Goal: Information Seeking & Learning: Find specific fact

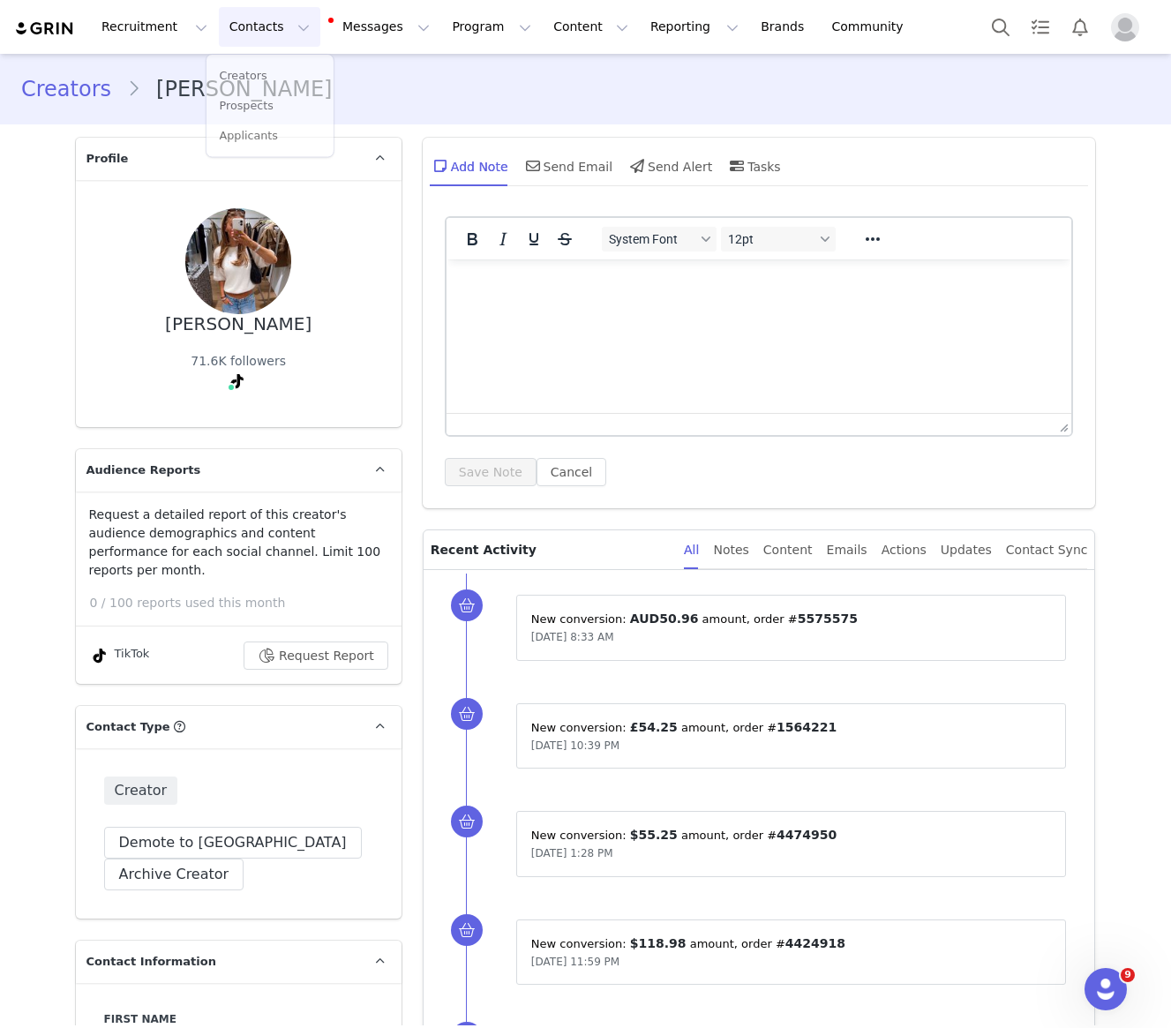
scroll to position [3577, 0]
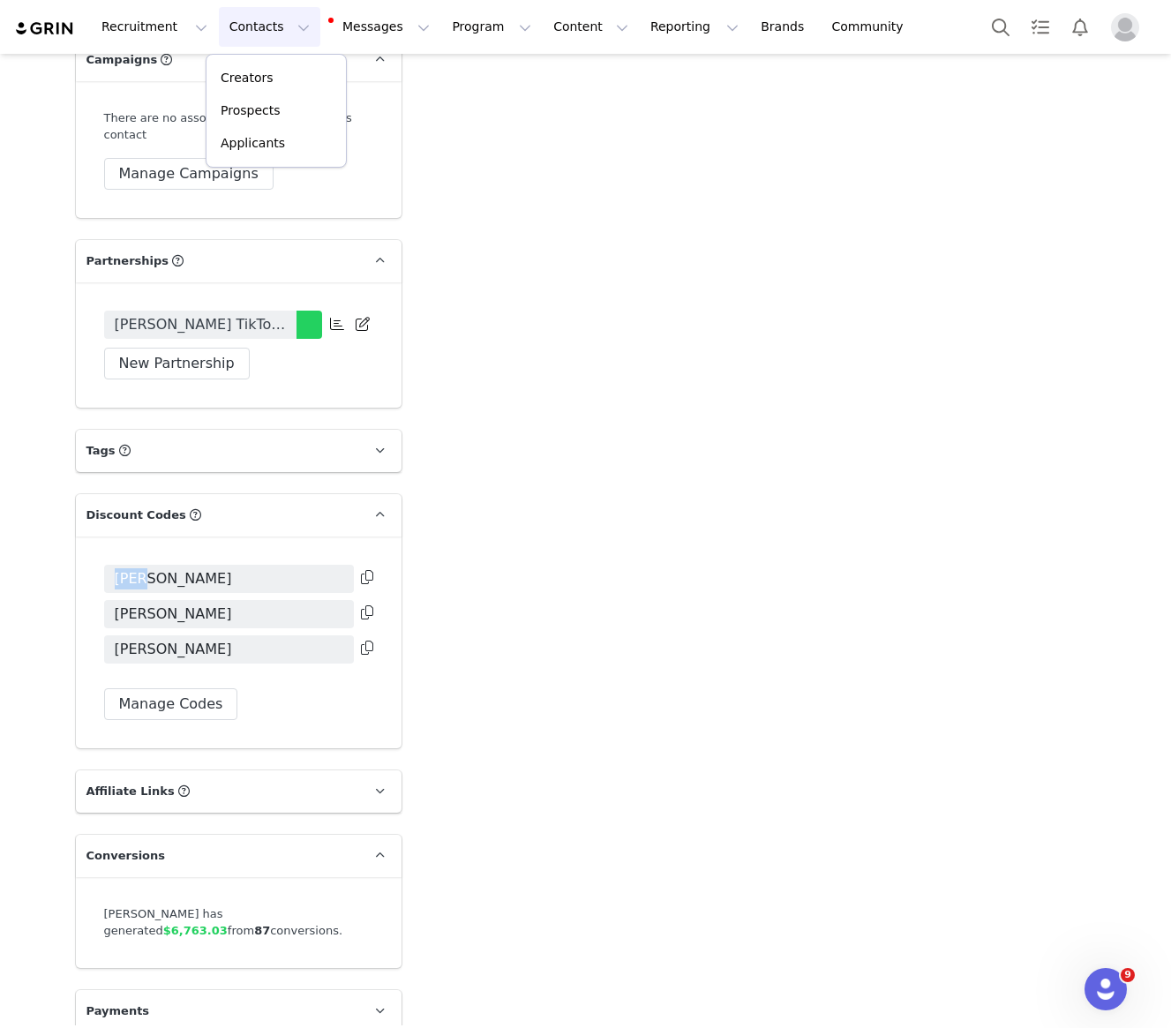
click at [247, 85] on p "Creators" at bounding box center [247, 78] width 53 height 19
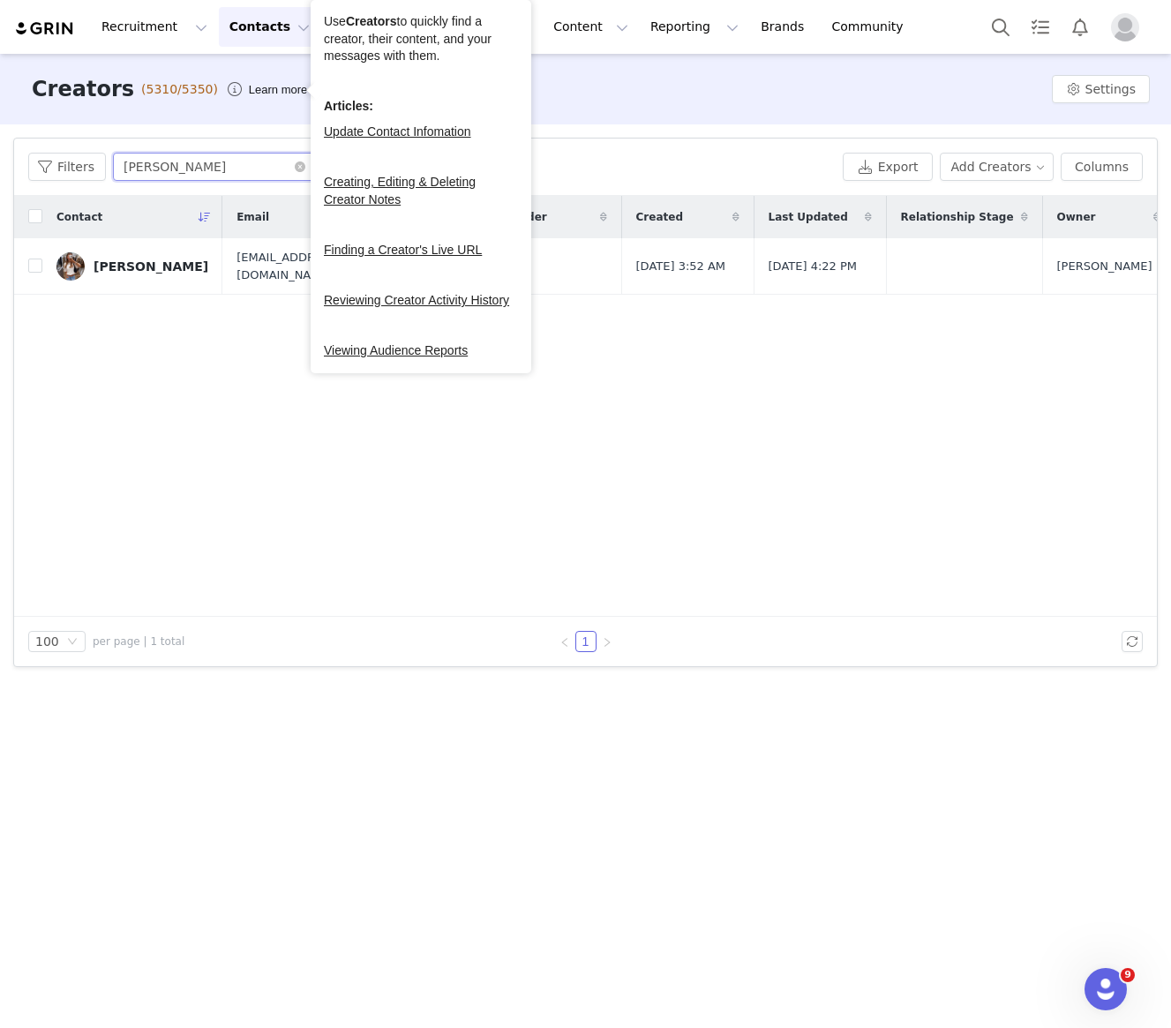
click at [215, 157] on input "bo ball" at bounding box center [223, 167] width 221 height 28
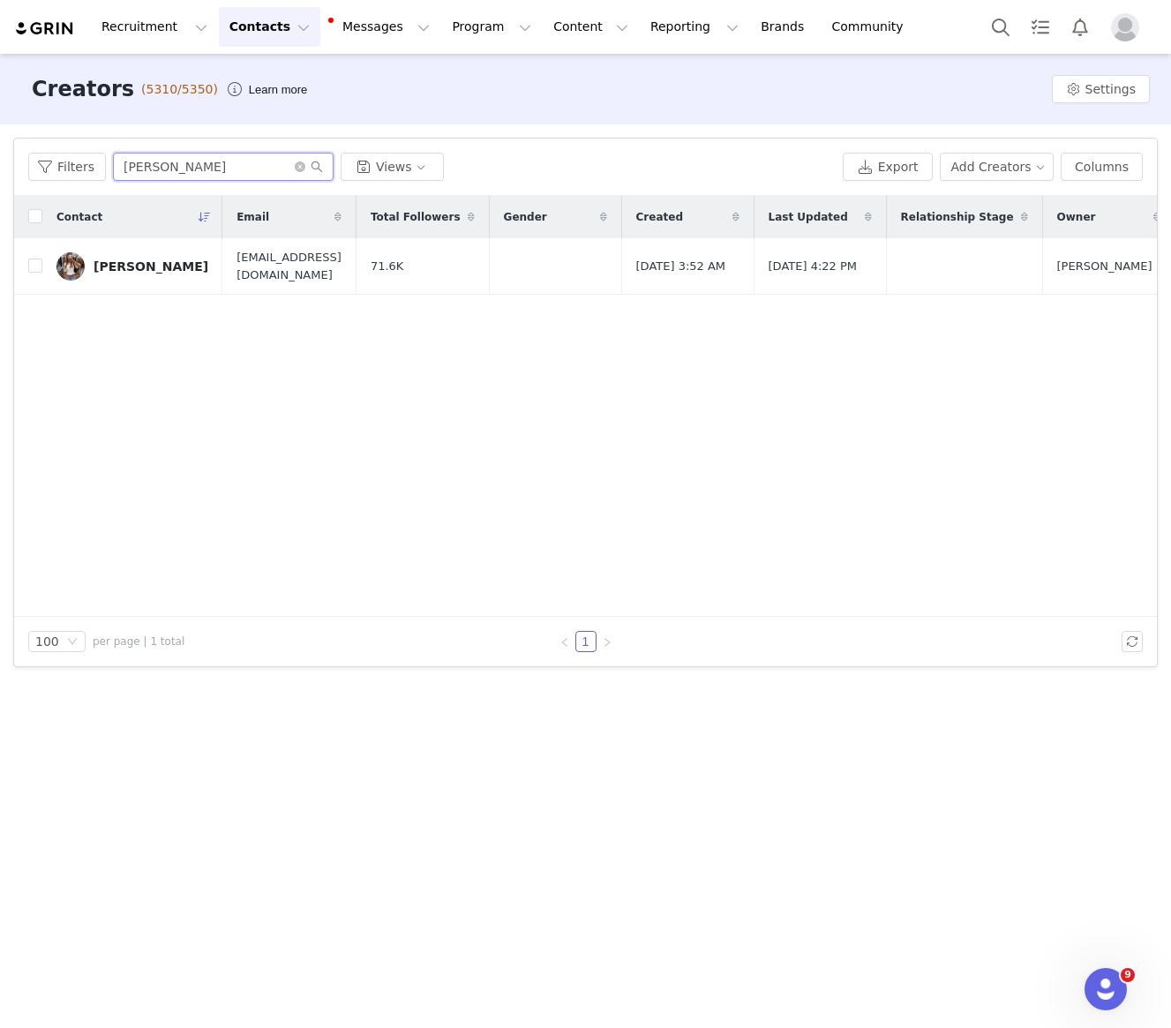
drag, startPoint x: 171, startPoint y: 169, endPoint x: 8, endPoint y: 169, distance: 163.3
click at [8, 169] on div "Filters Filter Logic And Or Archived Select Owner Select Contact Tag Select Rel…" at bounding box center [585, 402] width 1171 height 556
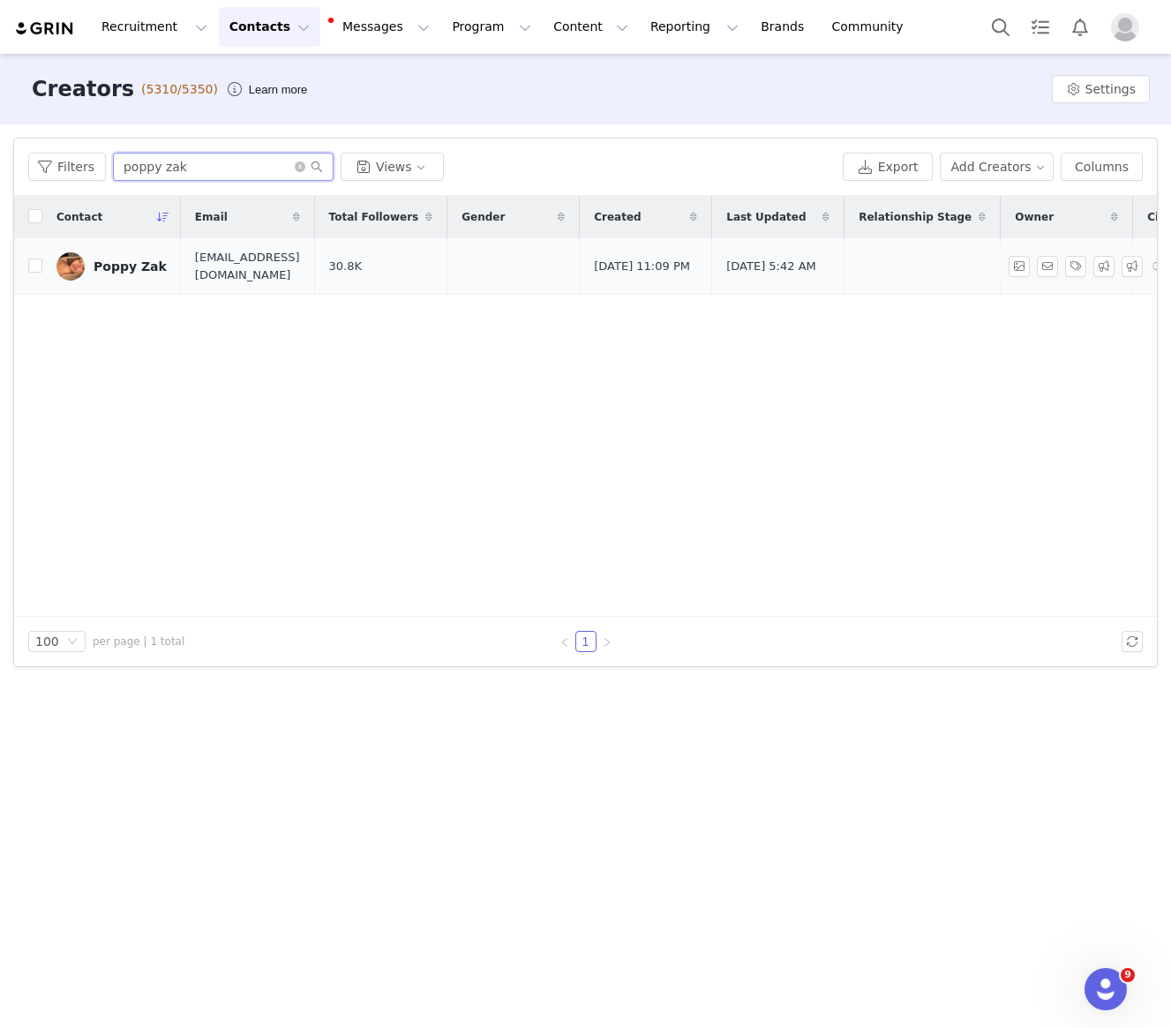
type input "poppy zak"
click at [117, 267] on div "Poppy Zak" at bounding box center [130, 266] width 73 height 14
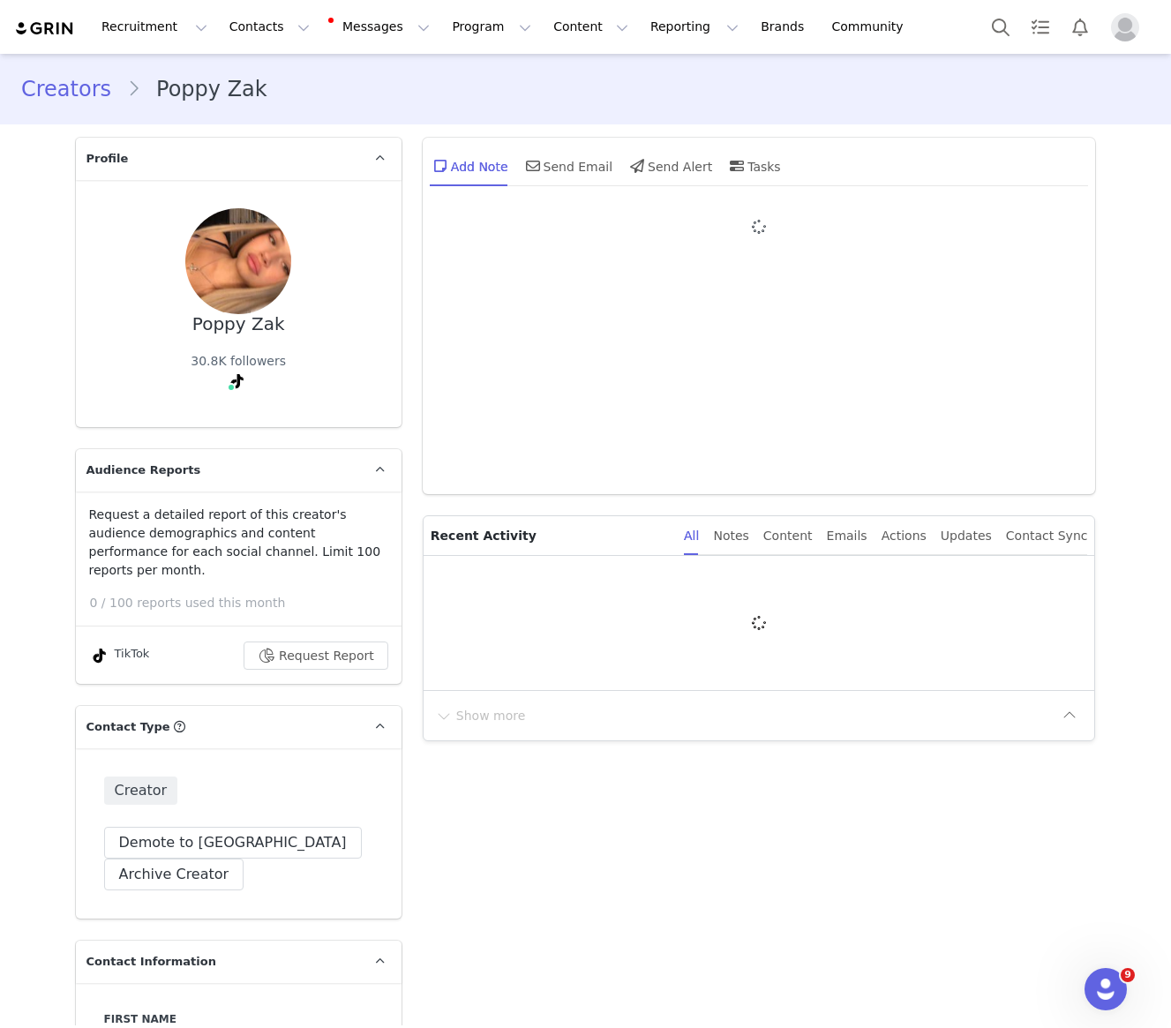
type input "+1 ([GEOGRAPHIC_DATA])"
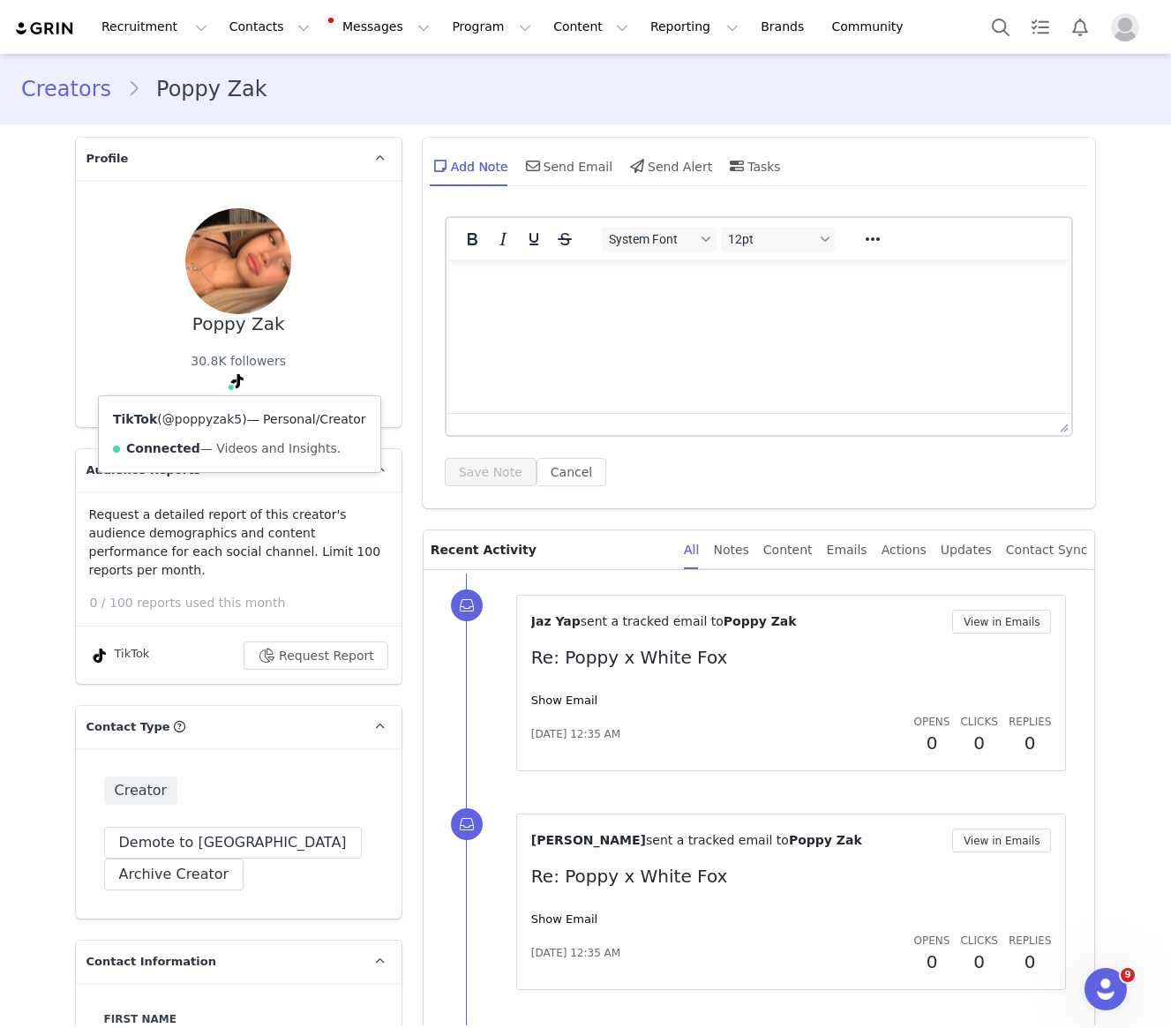
click at [206, 420] on link "@poppyzak5" at bounding box center [201, 419] width 79 height 14
click at [266, 26] on button "Contacts Contacts" at bounding box center [270, 27] width 102 height 40
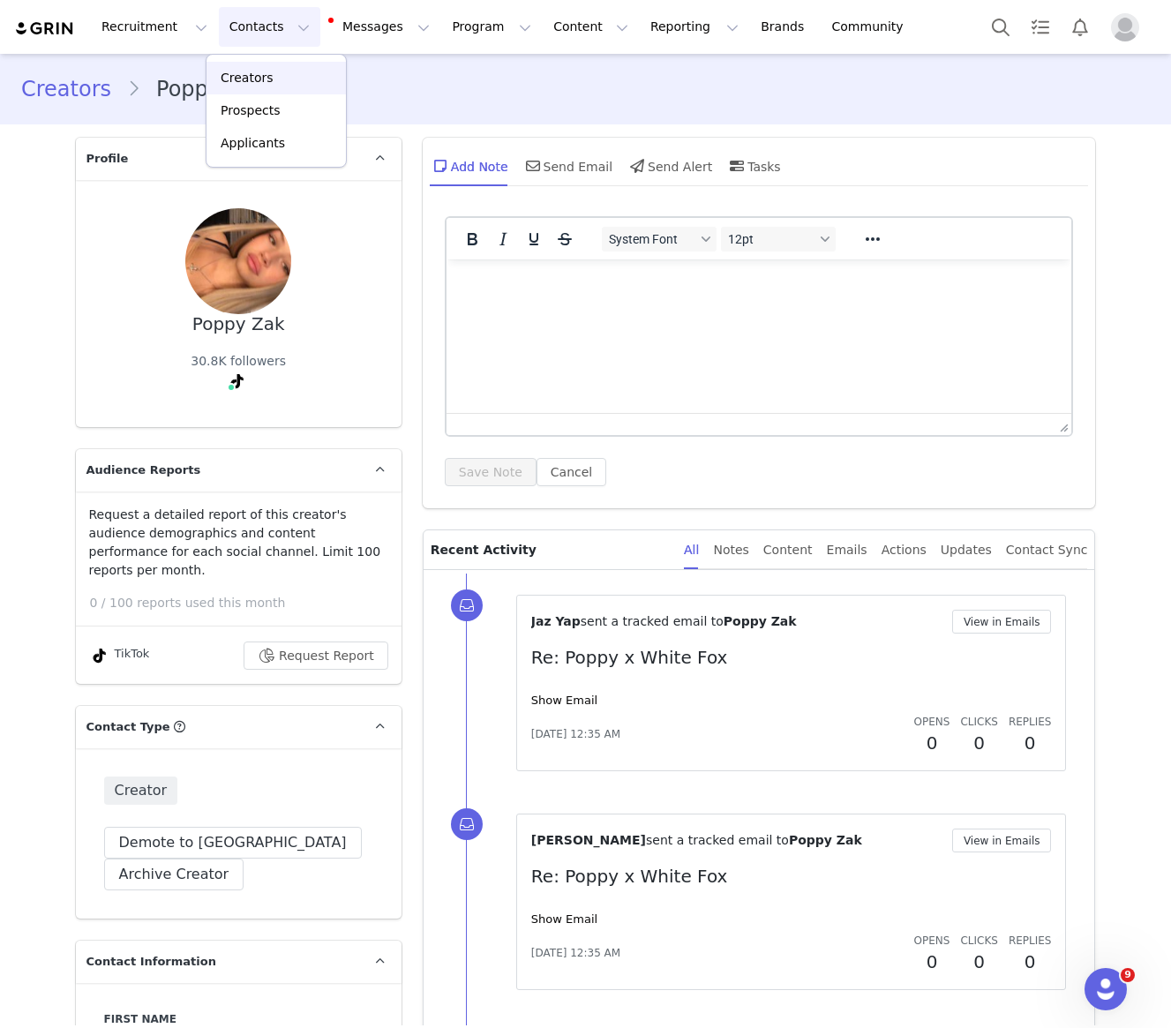
click at [265, 79] on p "Creators" at bounding box center [247, 78] width 53 height 19
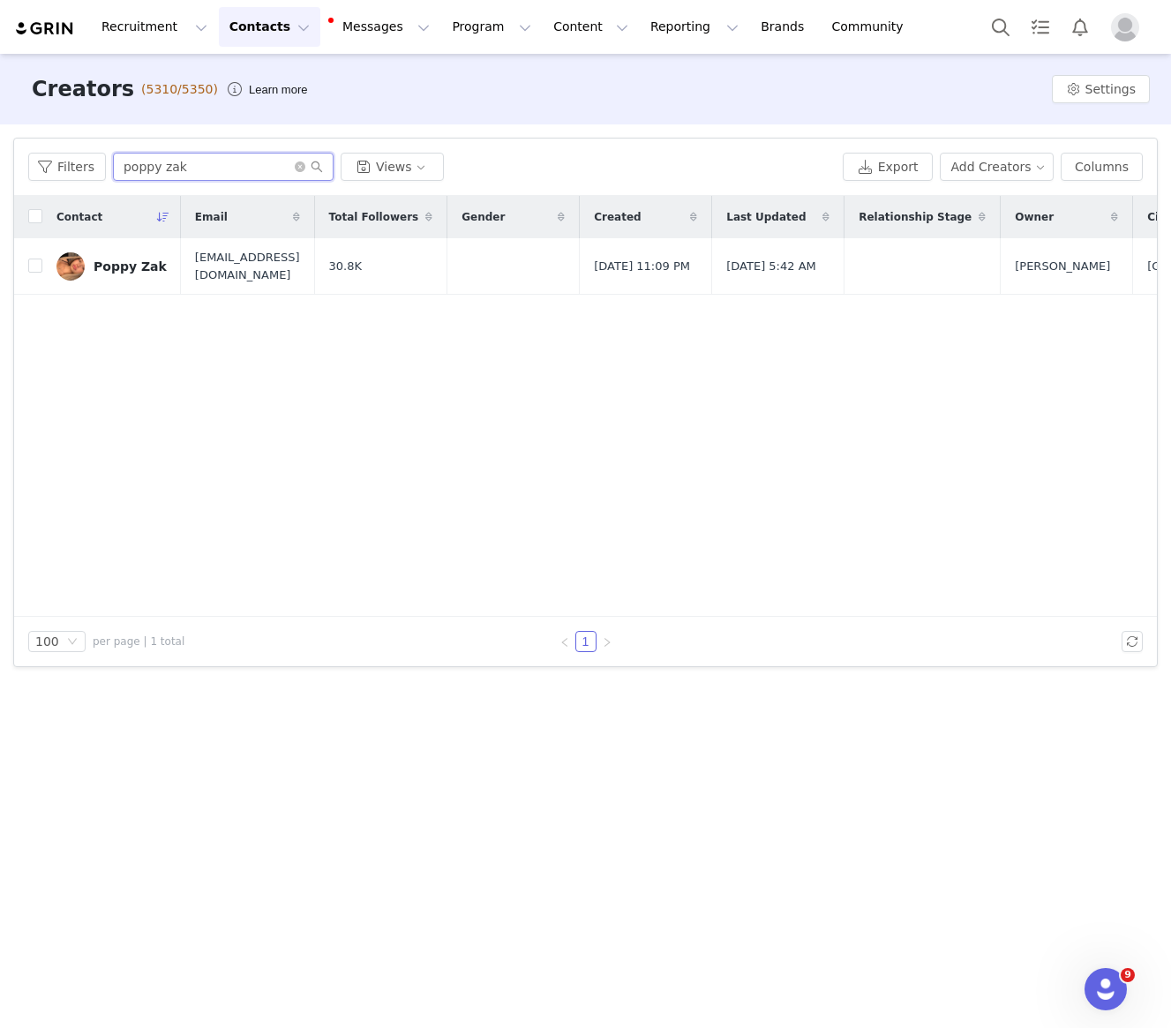
click at [203, 162] on input "poppy zak" at bounding box center [223, 167] width 221 height 28
drag, startPoint x: 203, startPoint y: 170, endPoint x: 112, endPoint y: 159, distance: 91.6
click at [113, 159] on input "poppy zak" at bounding box center [223, 167] width 221 height 28
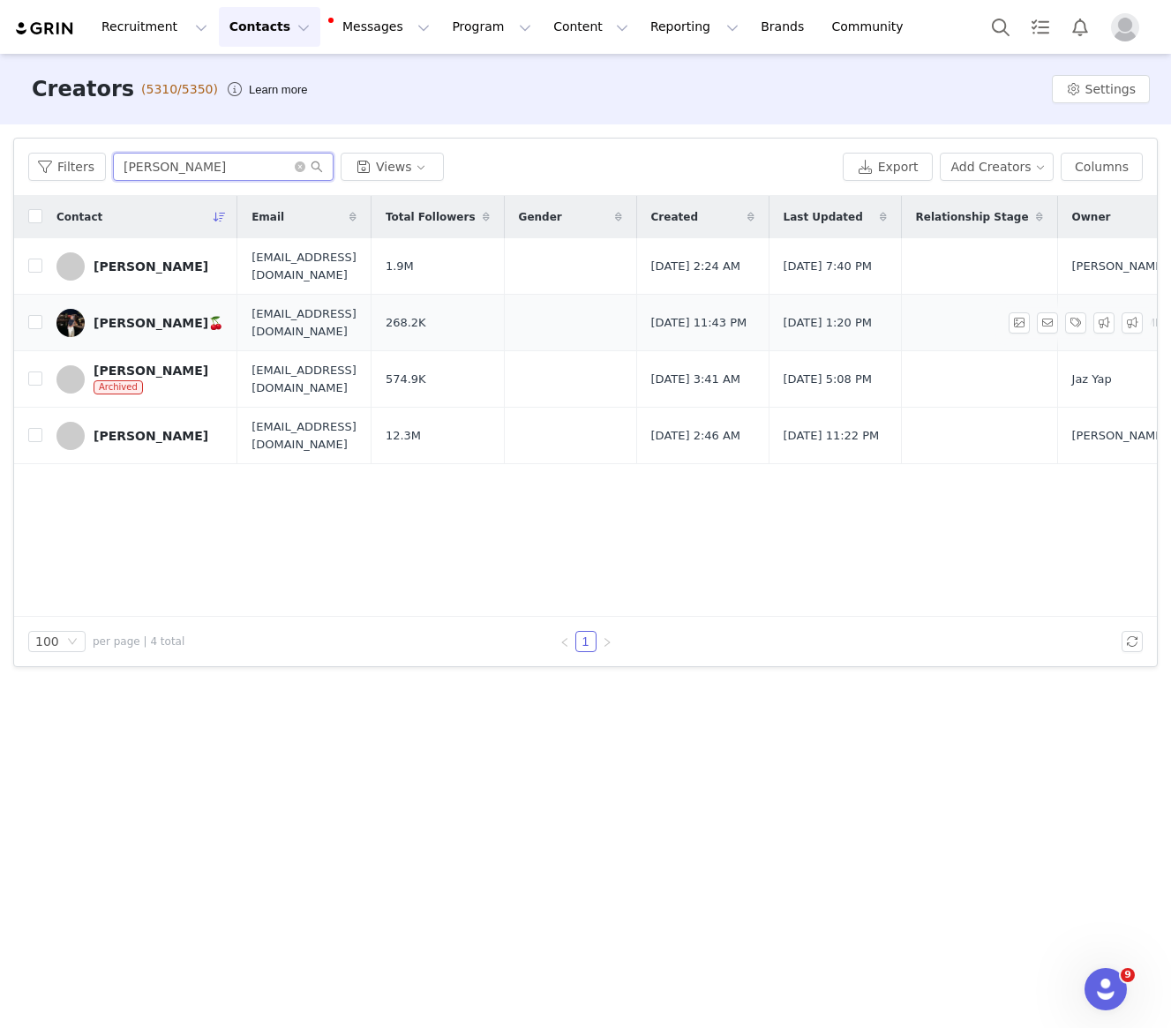
type input "nawal"
click at [120, 317] on div "Nawal🍒" at bounding box center [159, 323] width 130 height 14
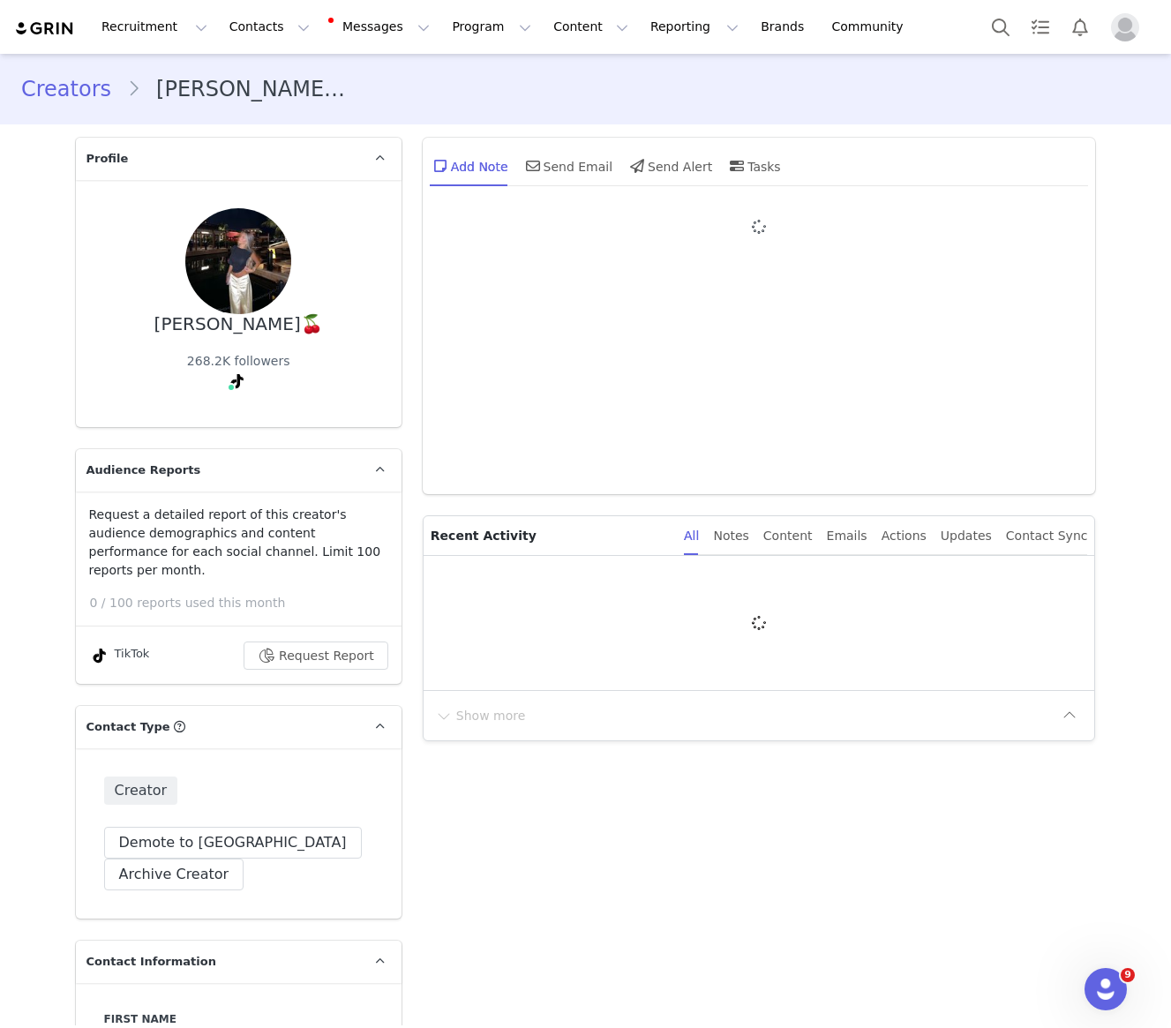
type input "+971 ([GEOGRAPHIC_DATA])"
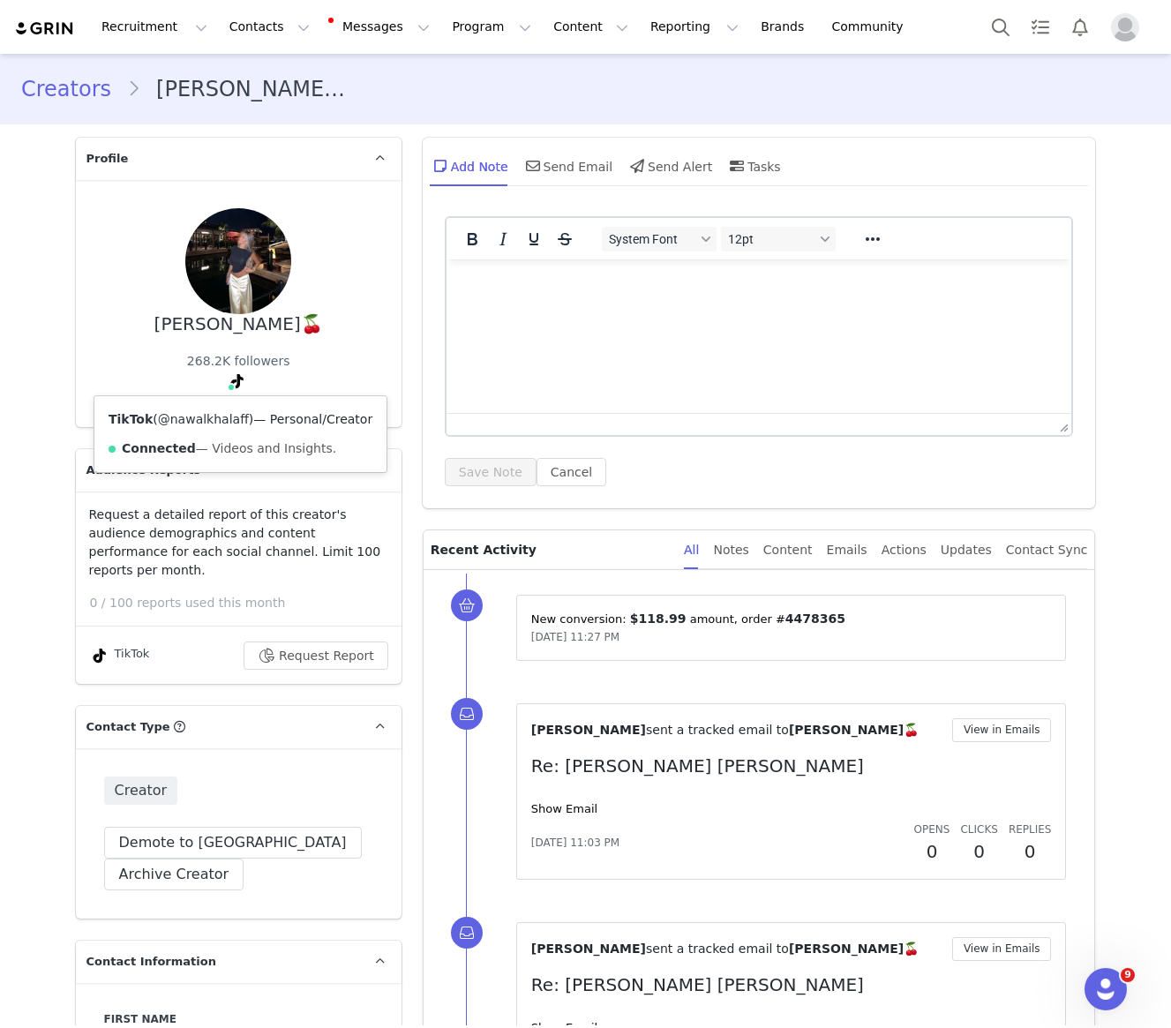
click at [229, 420] on link "@nawalkhalaff" at bounding box center [203, 419] width 91 height 14
click at [229, 37] on button "Contacts Contacts" at bounding box center [270, 27] width 102 height 40
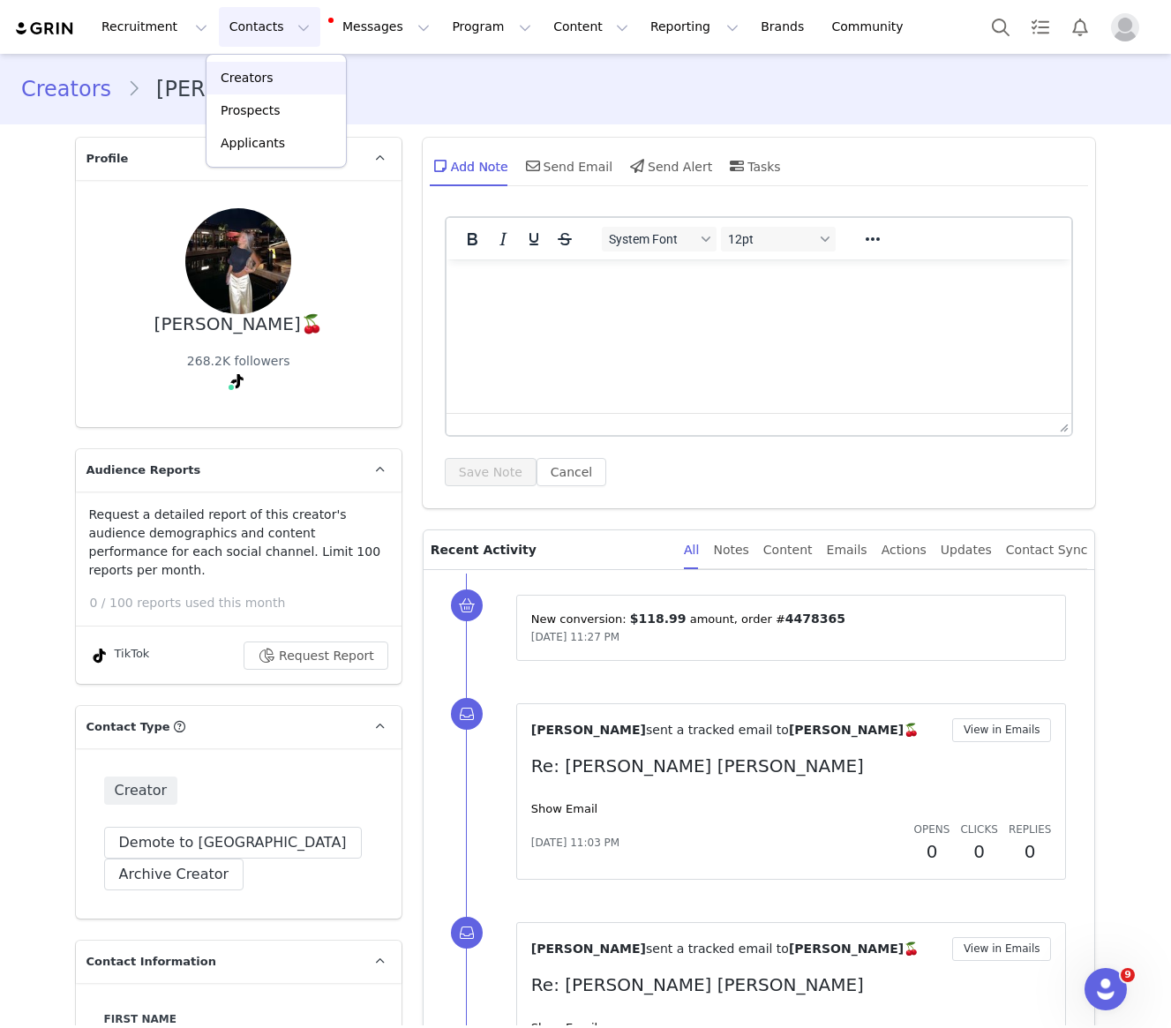
click at [237, 82] on p "Creators" at bounding box center [247, 78] width 53 height 19
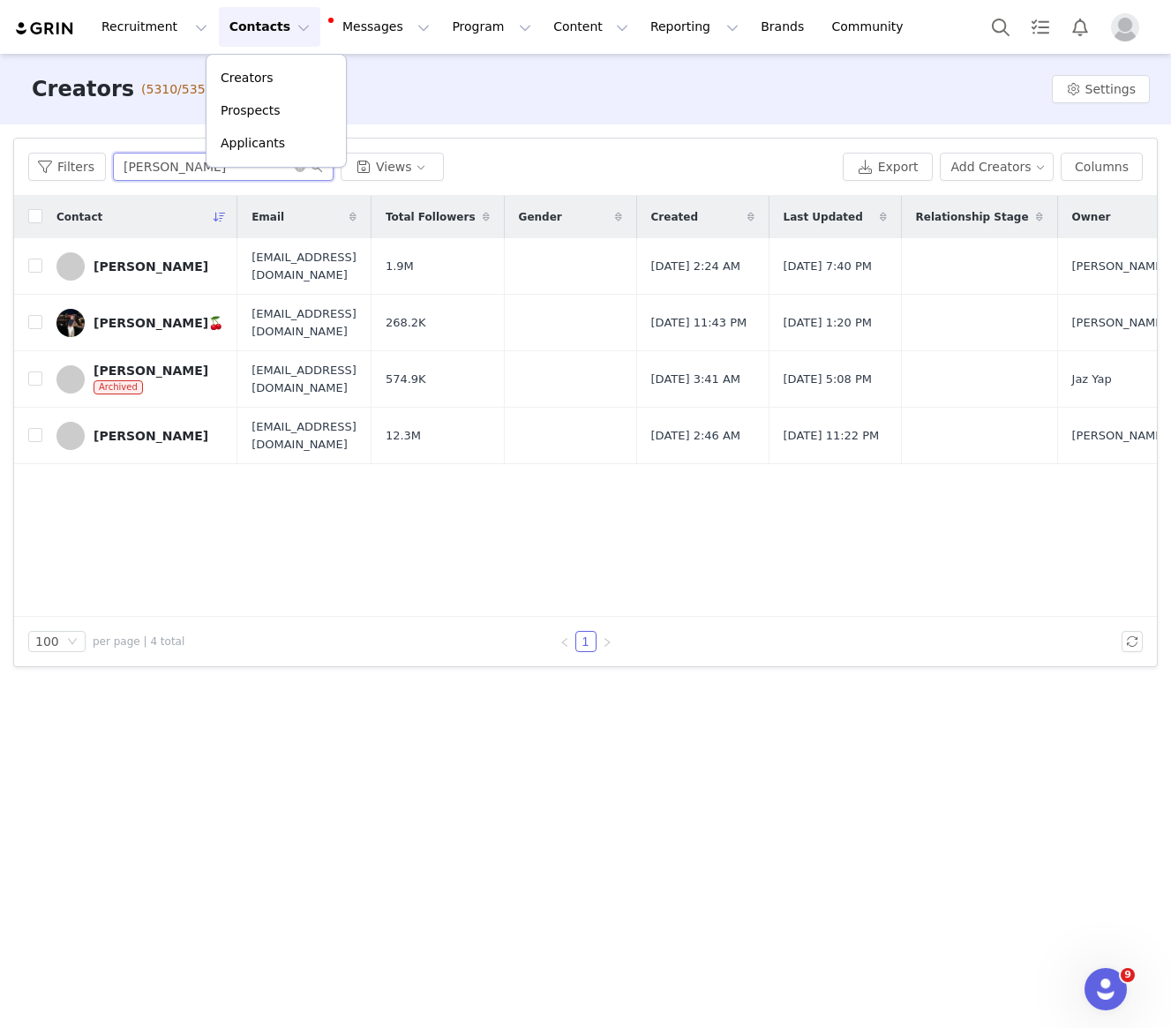
click at [141, 162] on input "nawal" at bounding box center [223, 167] width 221 height 28
drag, startPoint x: 178, startPoint y: 162, endPoint x: 105, endPoint y: 162, distance: 73.3
click at [109, 162] on div "Filters nawal Views" at bounding box center [432, 167] width 808 height 28
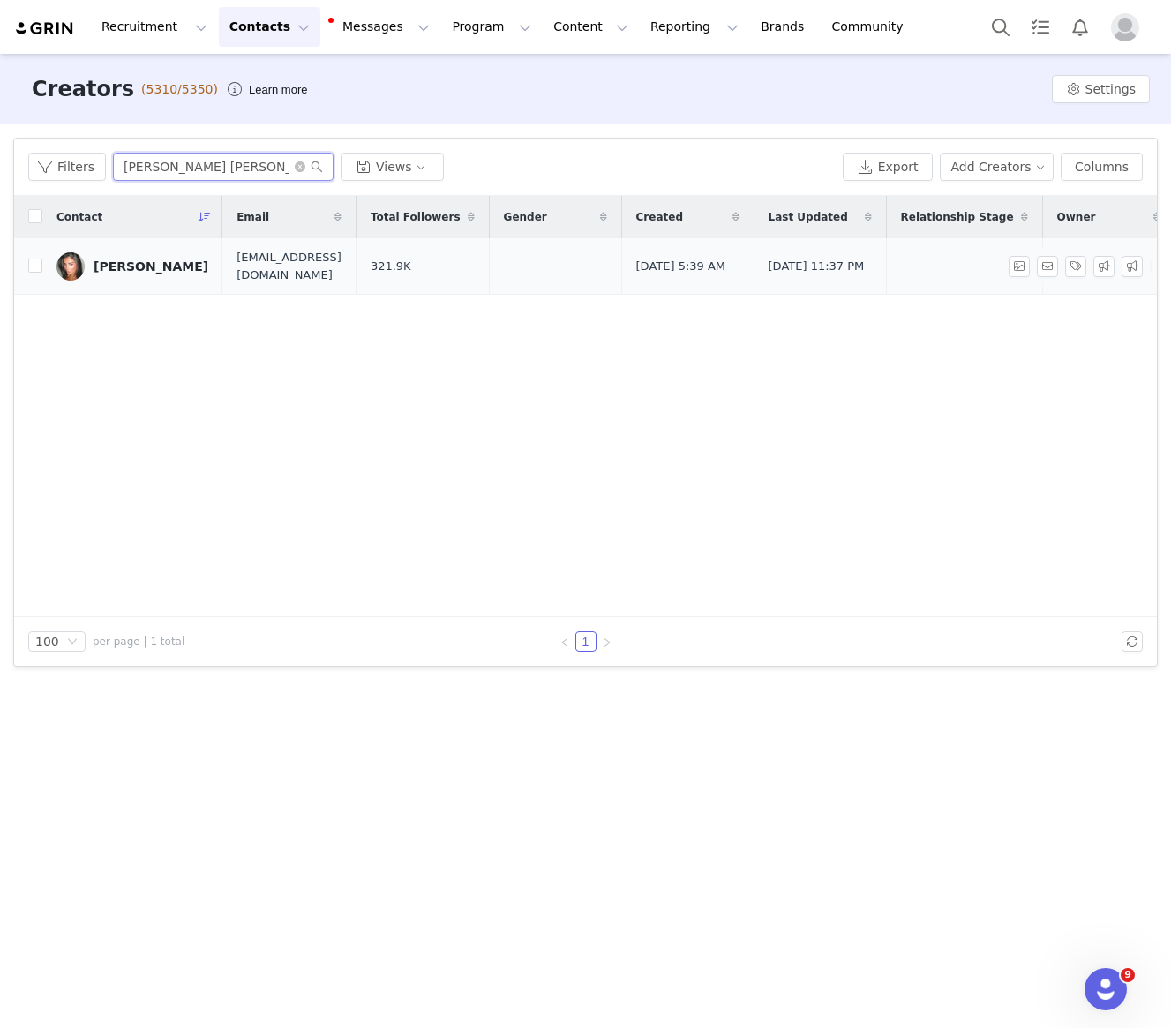
type input "Sara Deani"
click at [120, 267] on div "Sara Deanii" at bounding box center [151, 266] width 115 height 14
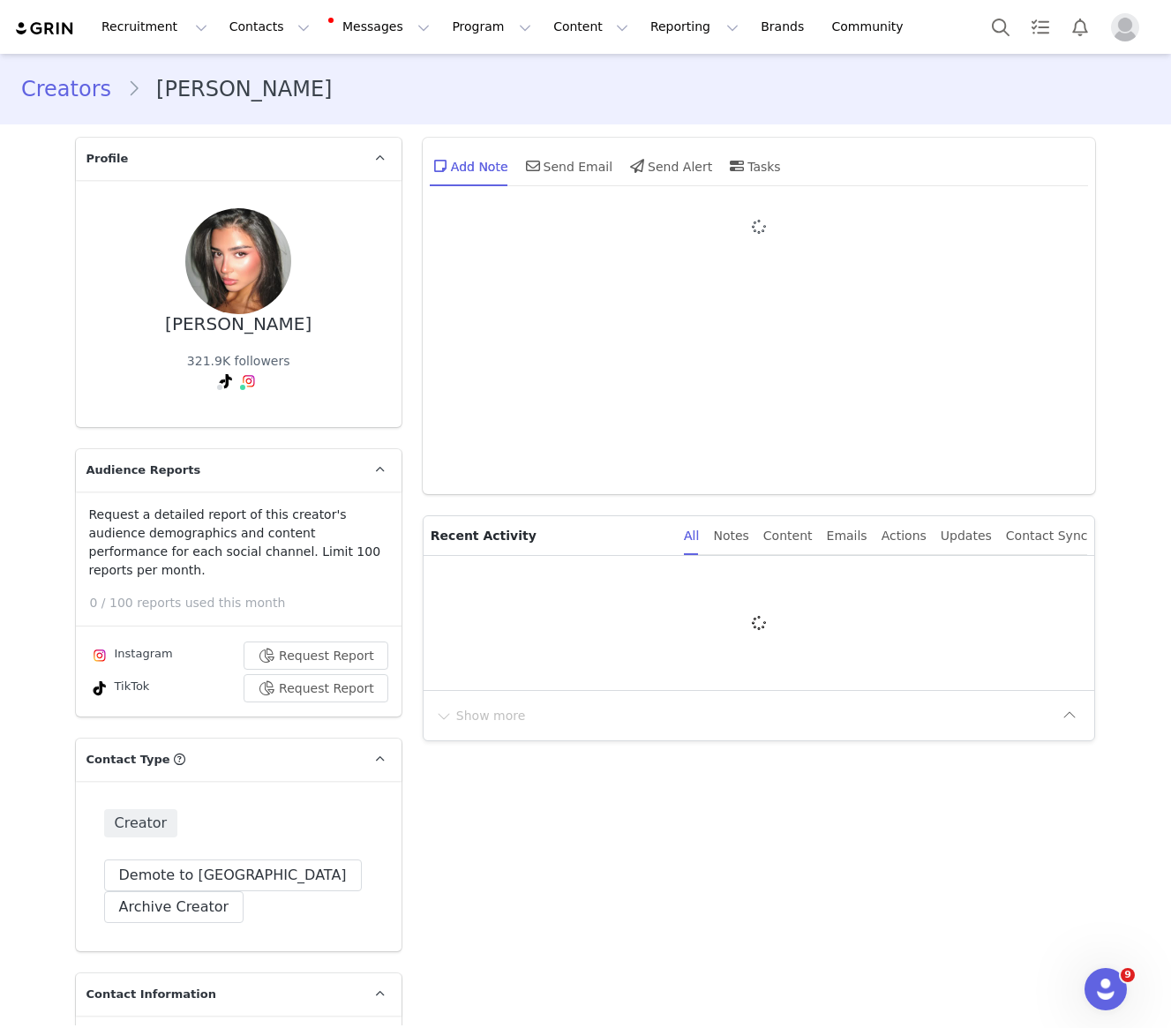
type input "+1 ([GEOGRAPHIC_DATA])"
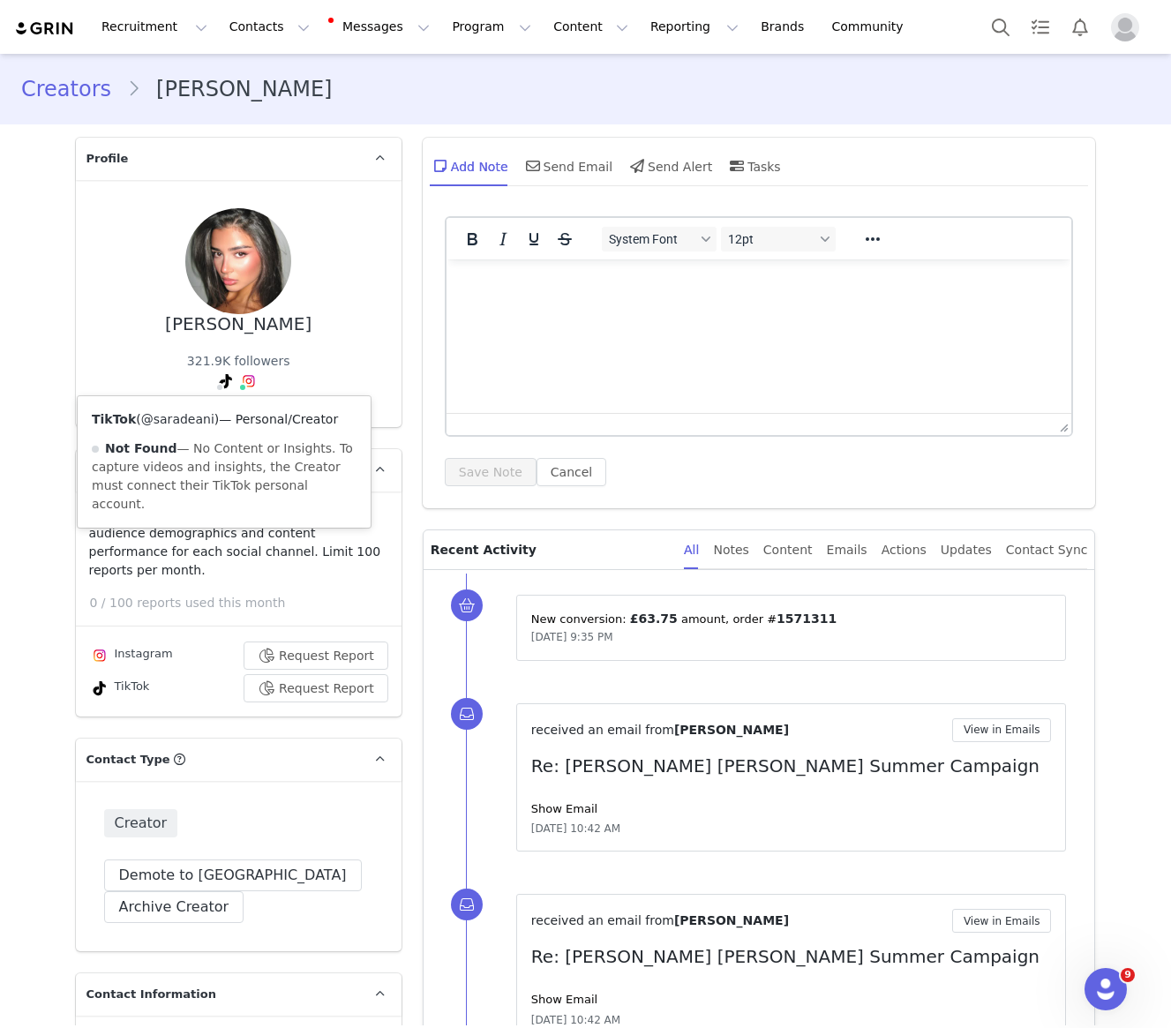
click at [184, 415] on link "@saradeani" at bounding box center [177, 419] width 73 height 14
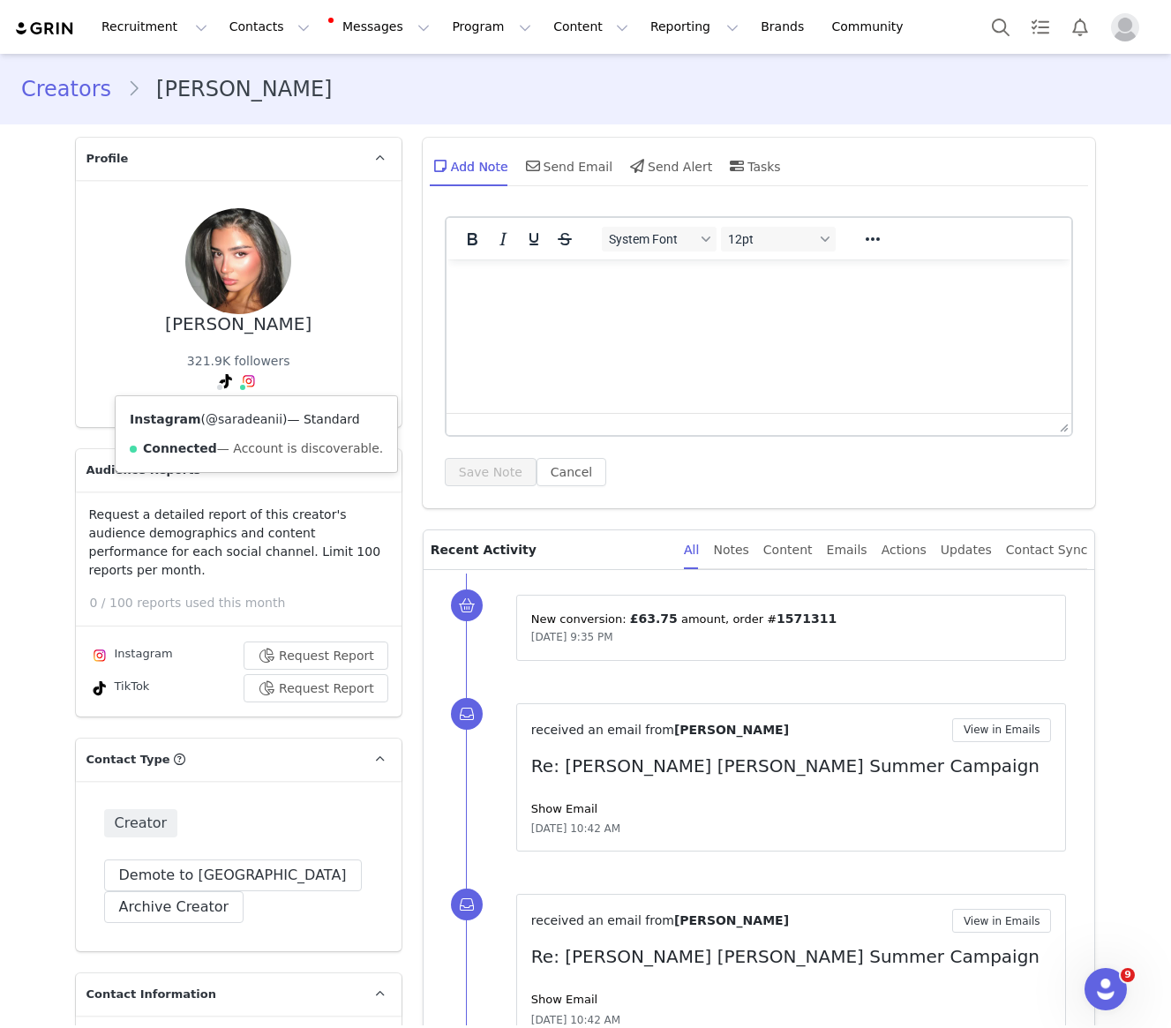
click at [240, 425] on link "@saradeanii" at bounding box center [244, 419] width 77 height 14
click at [264, 46] on button "Contacts Contacts" at bounding box center [270, 27] width 102 height 40
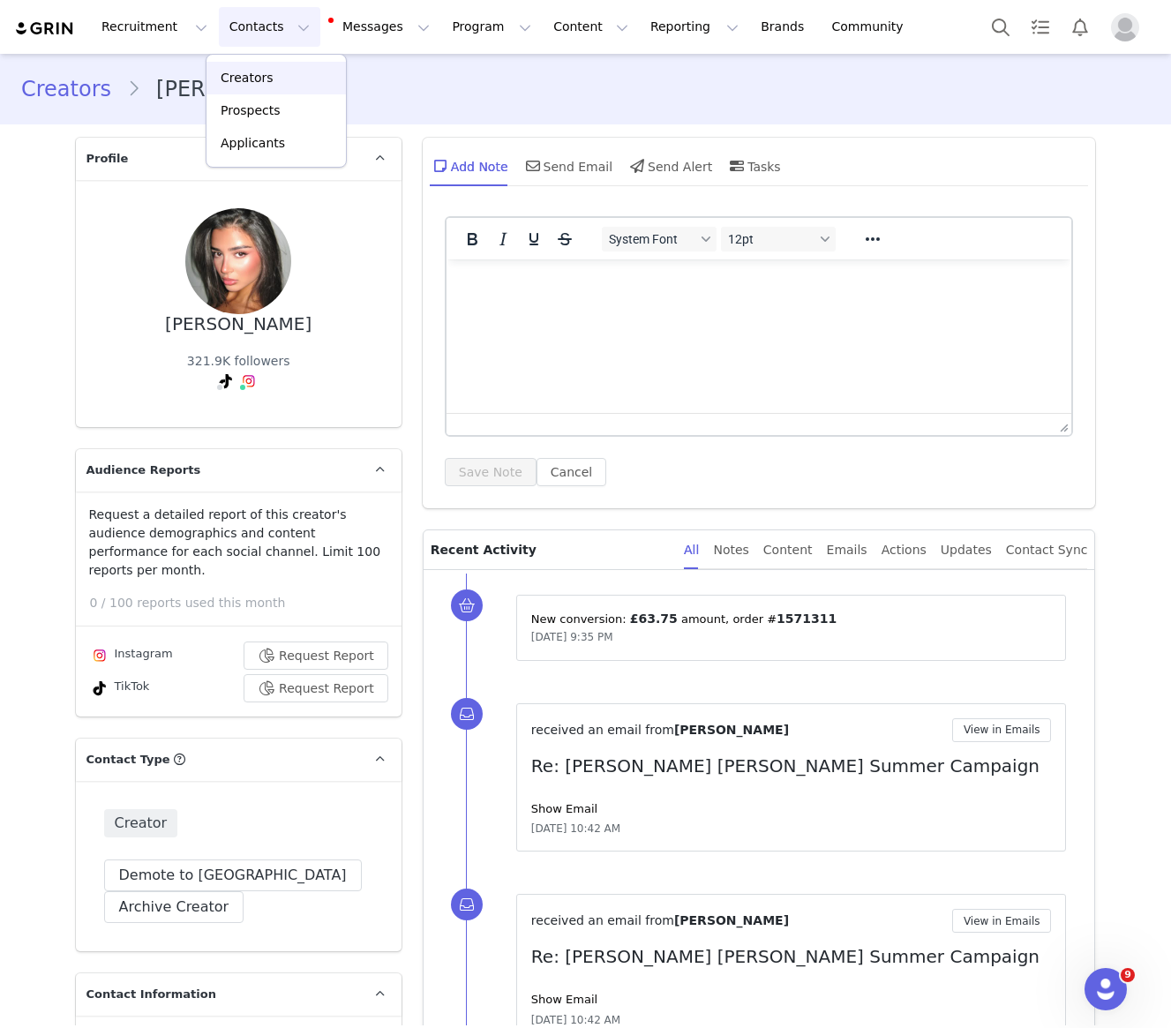
click at [248, 76] on p "Creators" at bounding box center [247, 78] width 53 height 19
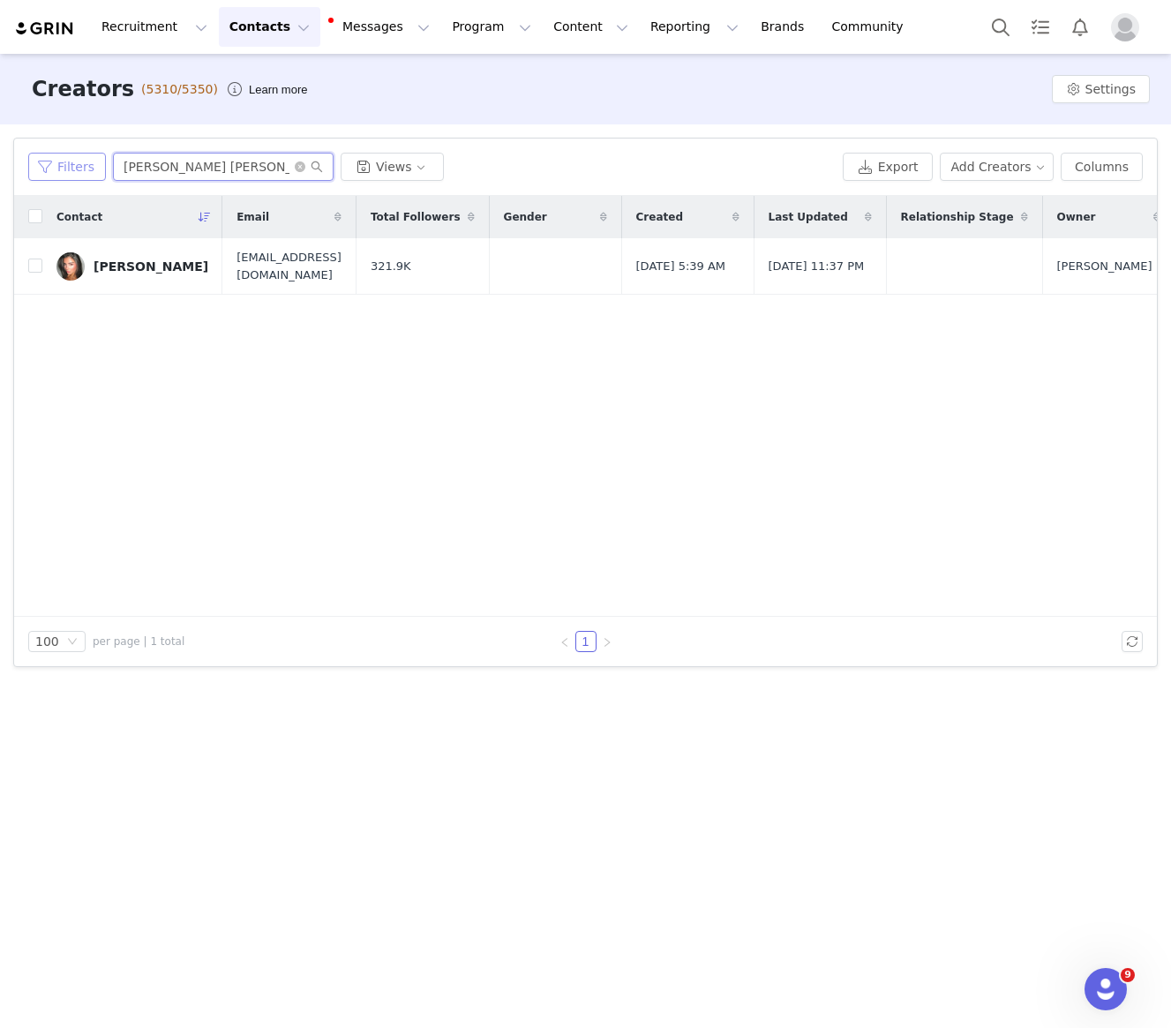
drag, startPoint x: 200, startPoint y: 172, endPoint x: 45, endPoint y: 172, distance: 155.3
click at [46, 172] on div "Filters Sara Deani Views" at bounding box center [432, 167] width 808 height 28
type input "leila peacock"
click at [108, 268] on div "Leila Peacock" at bounding box center [151, 266] width 115 height 14
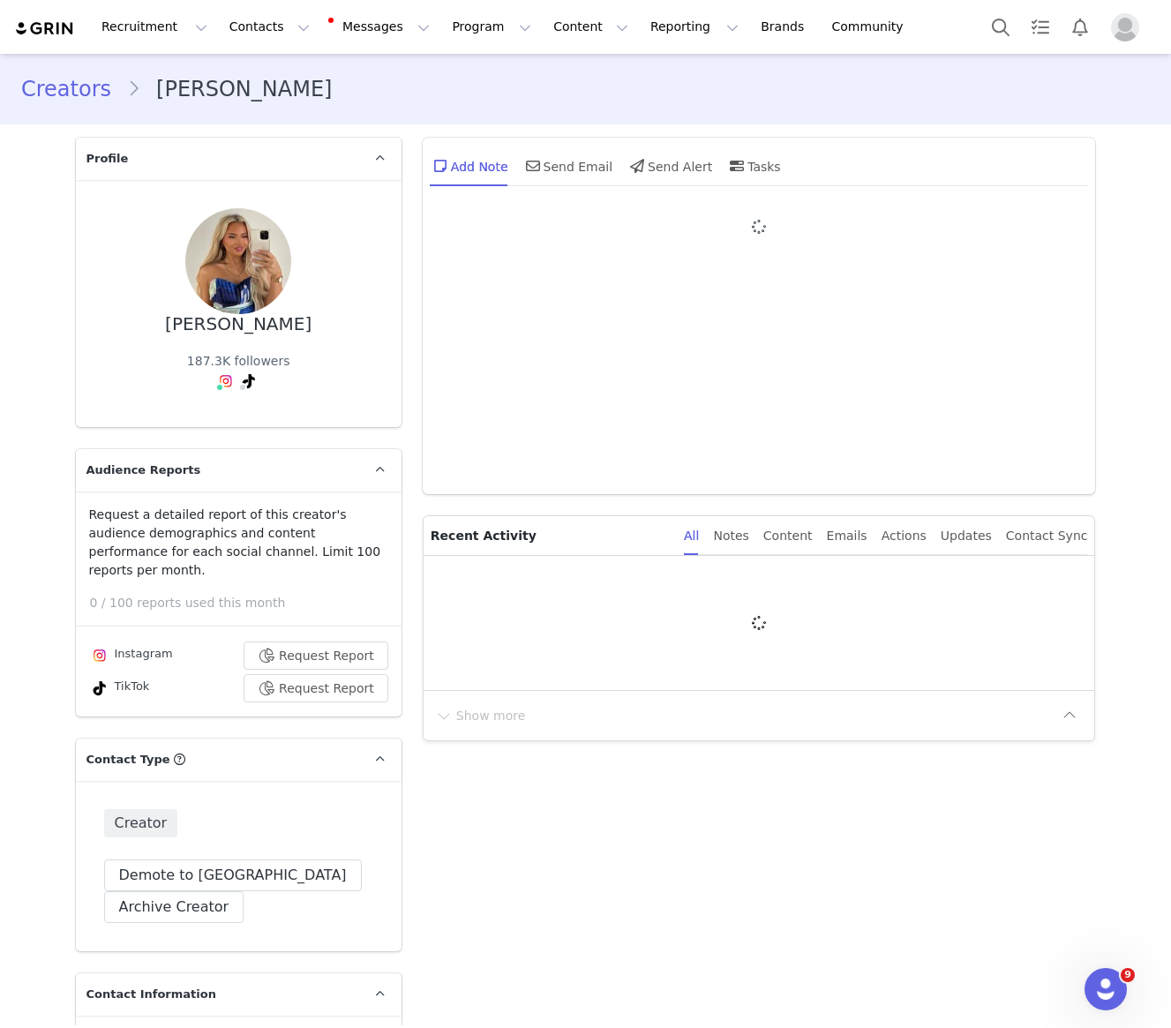
type input "+44 ([GEOGRAPHIC_DATA])"
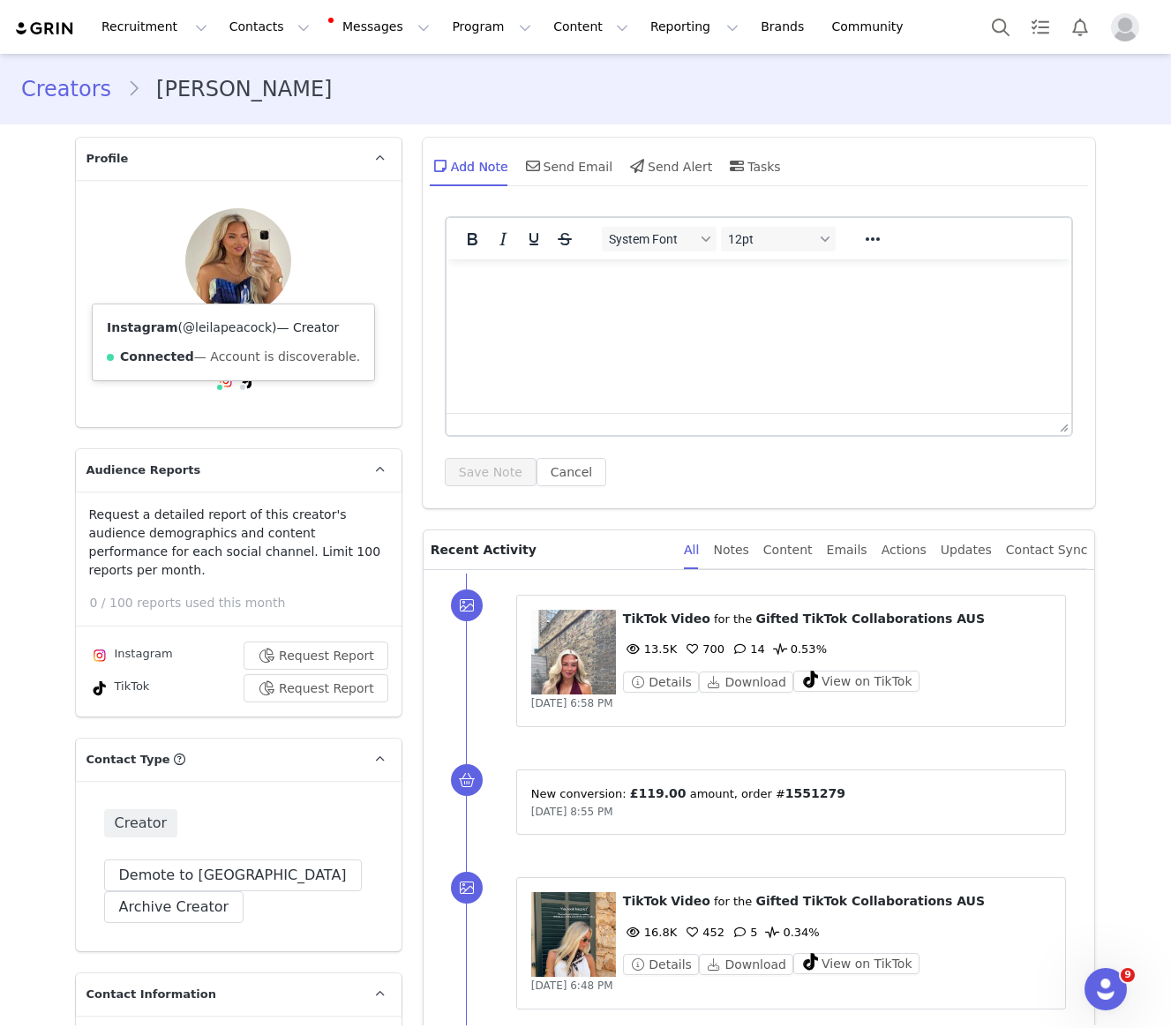
click at [218, 327] on link "@leilapeacock" at bounding box center [227, 327] width 89 height 14
click at [229, 327] on link "@leilapeacock_" at bounding box center [211, 327] width 95 height 14
click at [237, 37] on button "Contacts Contacts" at bounding box center [270, 27] width 102 height 40
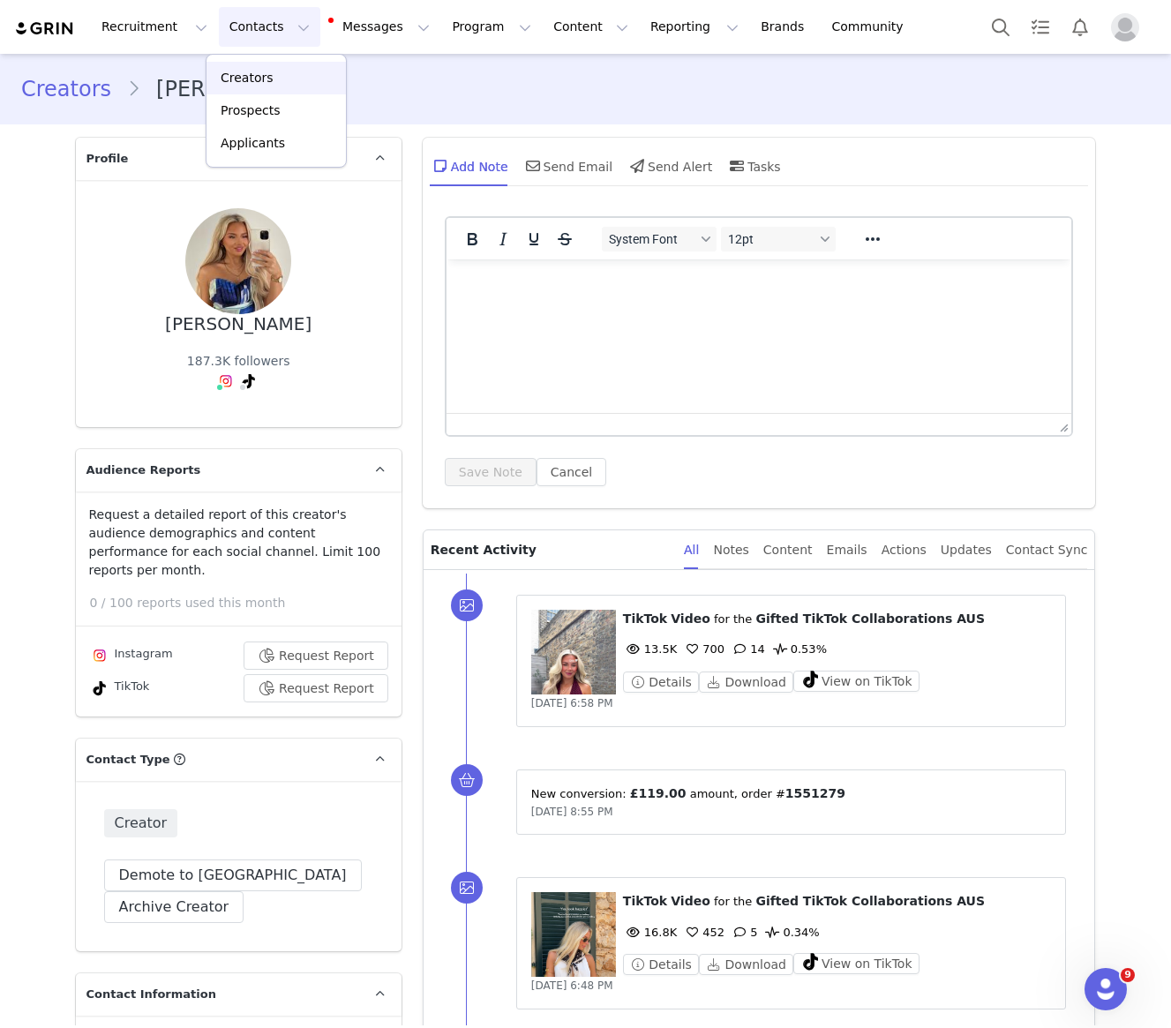
click at [261, 80] on p "Creators" at bounding box center [247, 78] width 53 height 19
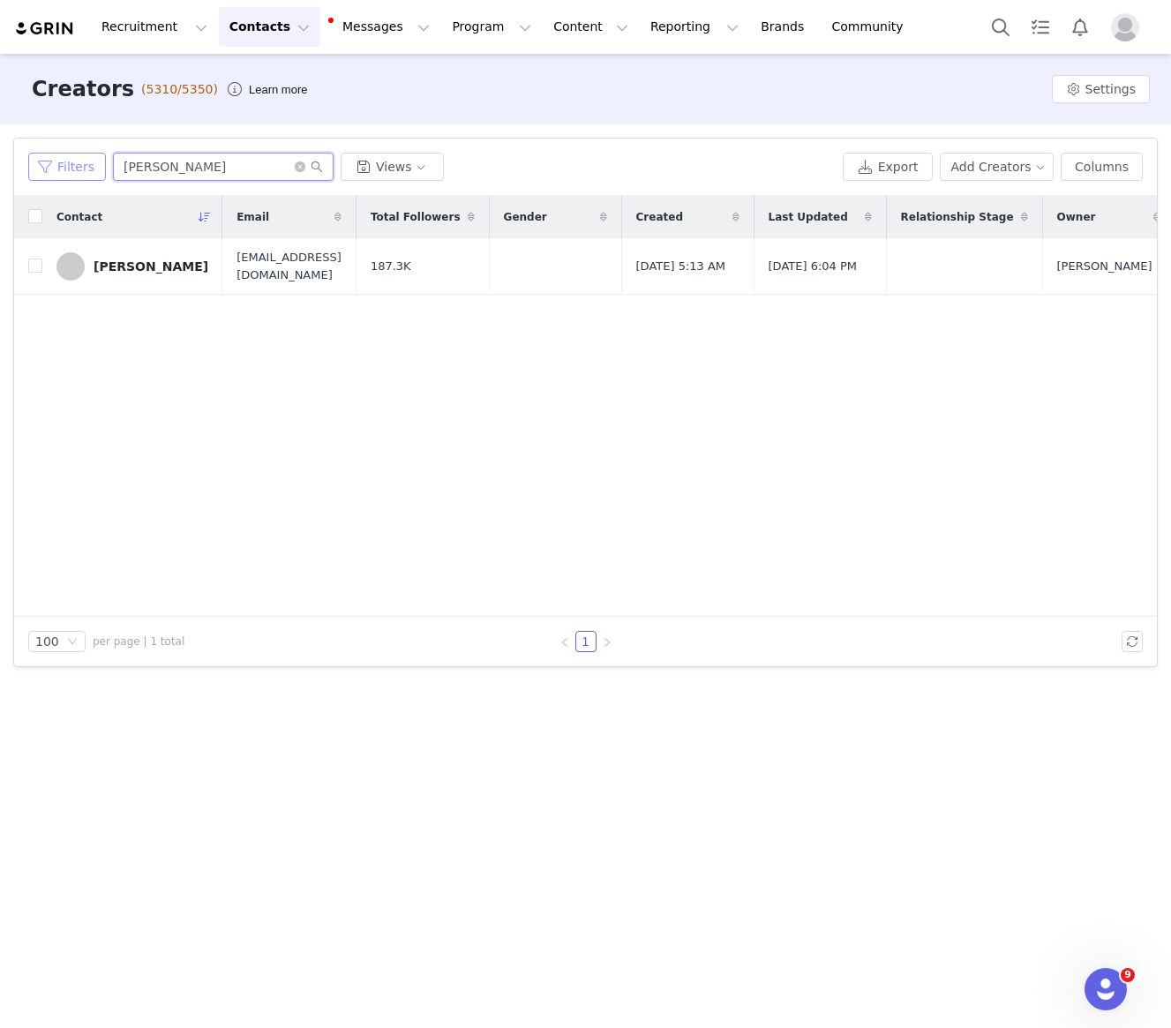
drag, startPoint x: 210, startPoint y: 169, endPoint x: 73, endPoint y: 168, distance: 136.8
click at [73, 168] on div "Filters leila peacock Views" at bounding box center [432, 167] width 808 height 28
type input "isa schold"
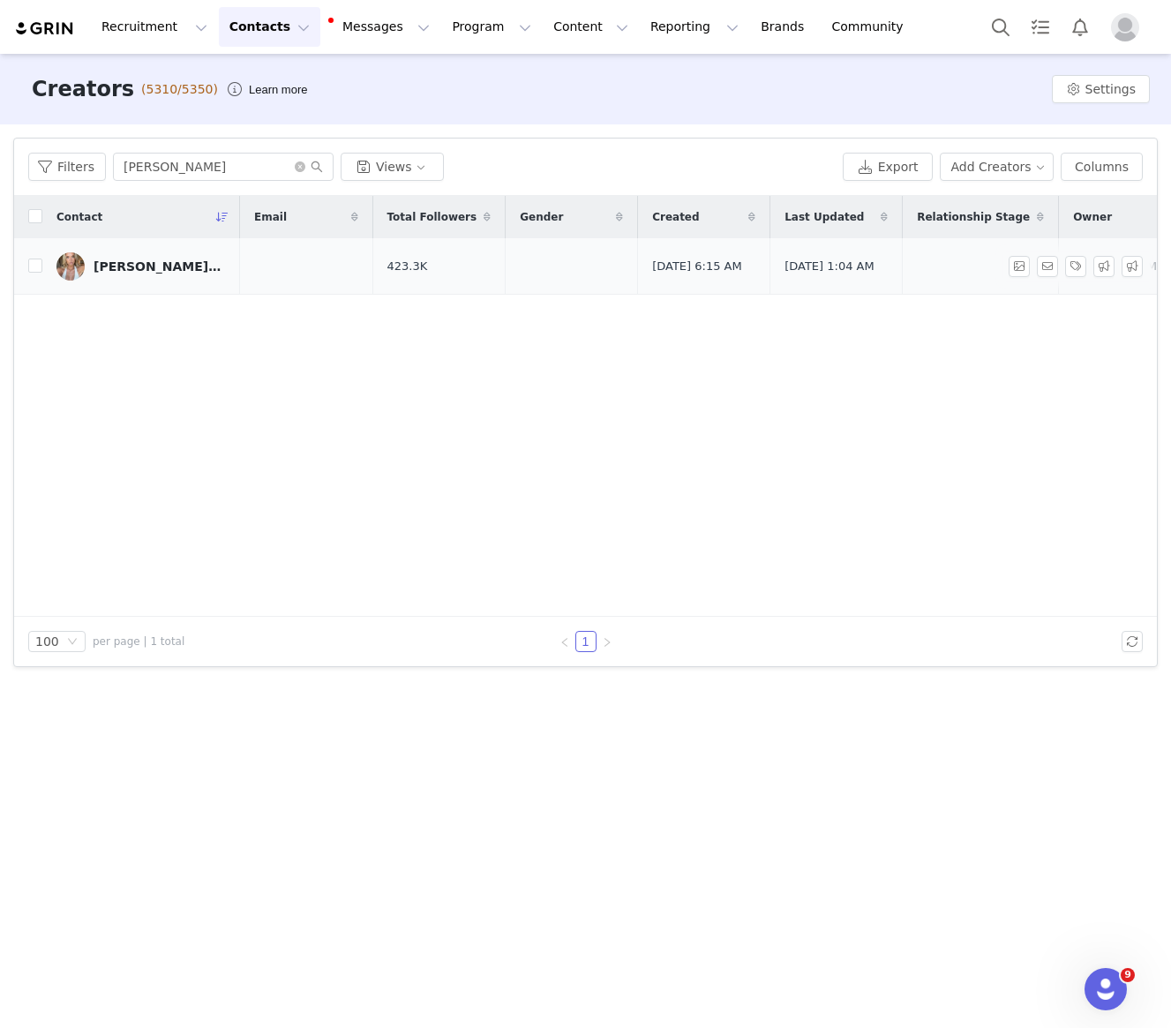
click at [112, 259] on div "Isa Schöld🐢💞" at bounding box center [160, 266] width 132 height 14
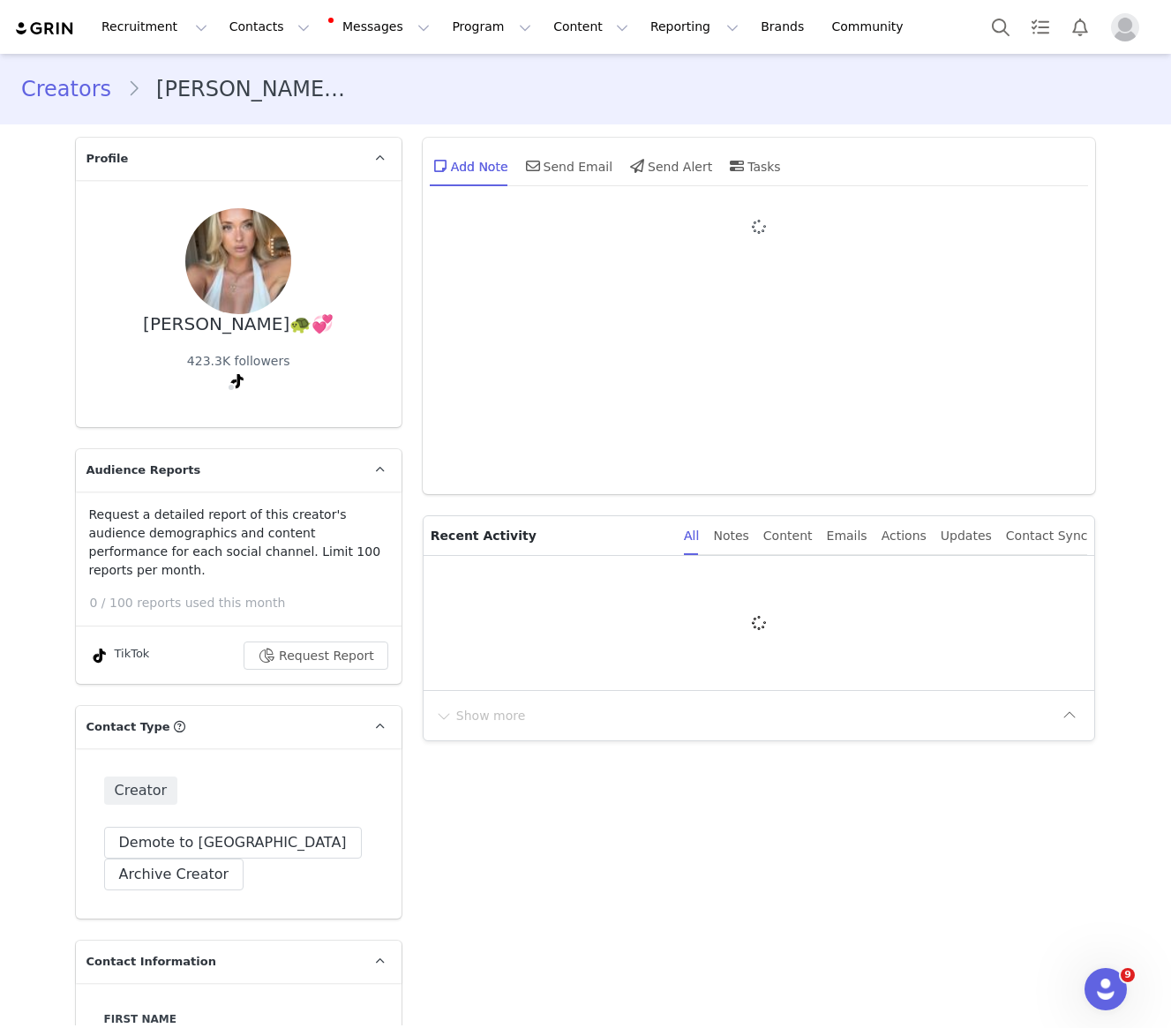
type input "+1 ([GEOGRAPHIC_DATA])"
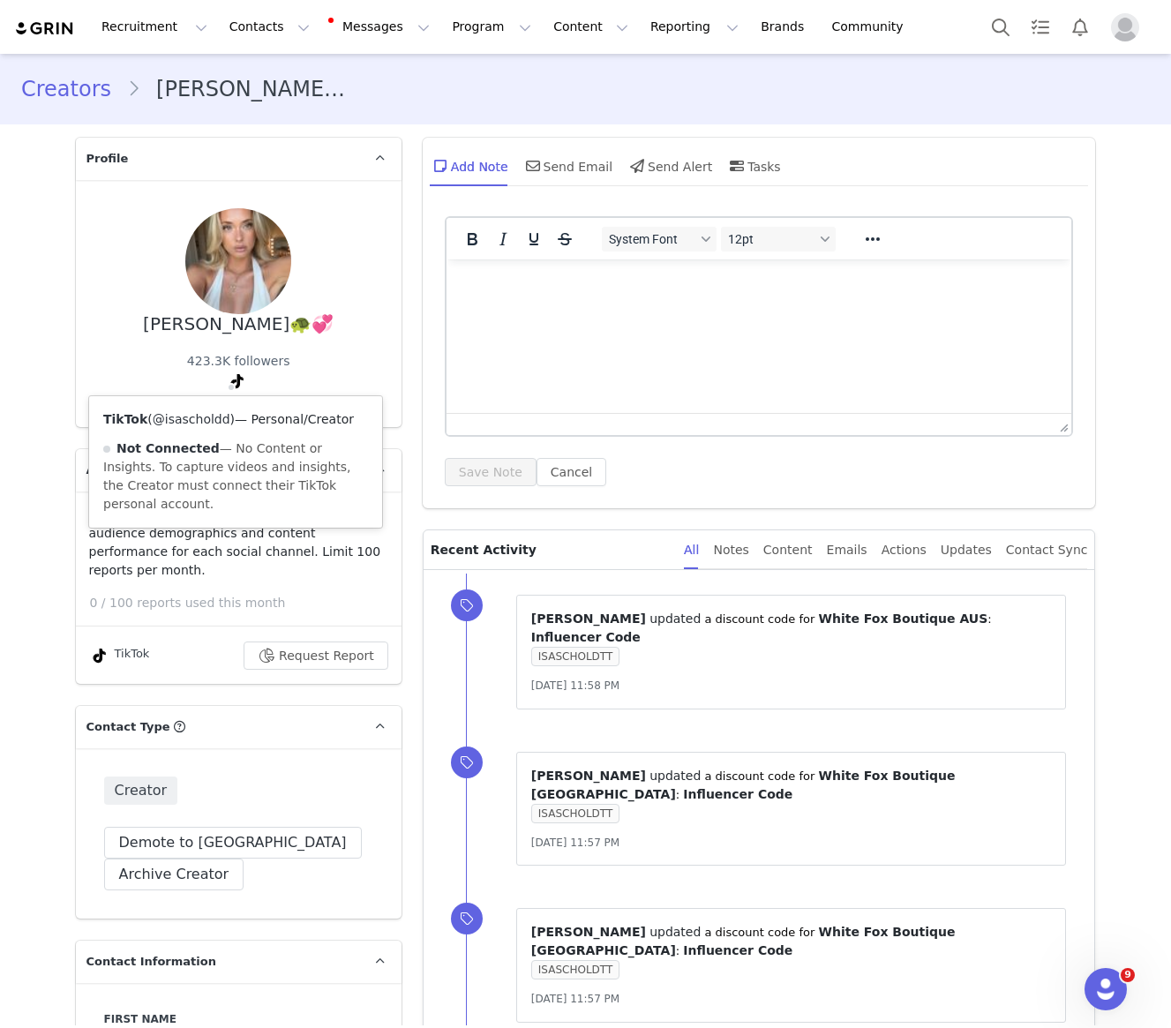
click at [202, 417] on link "@isascholdd" at bounding box center [192, 419] width 78 height 14
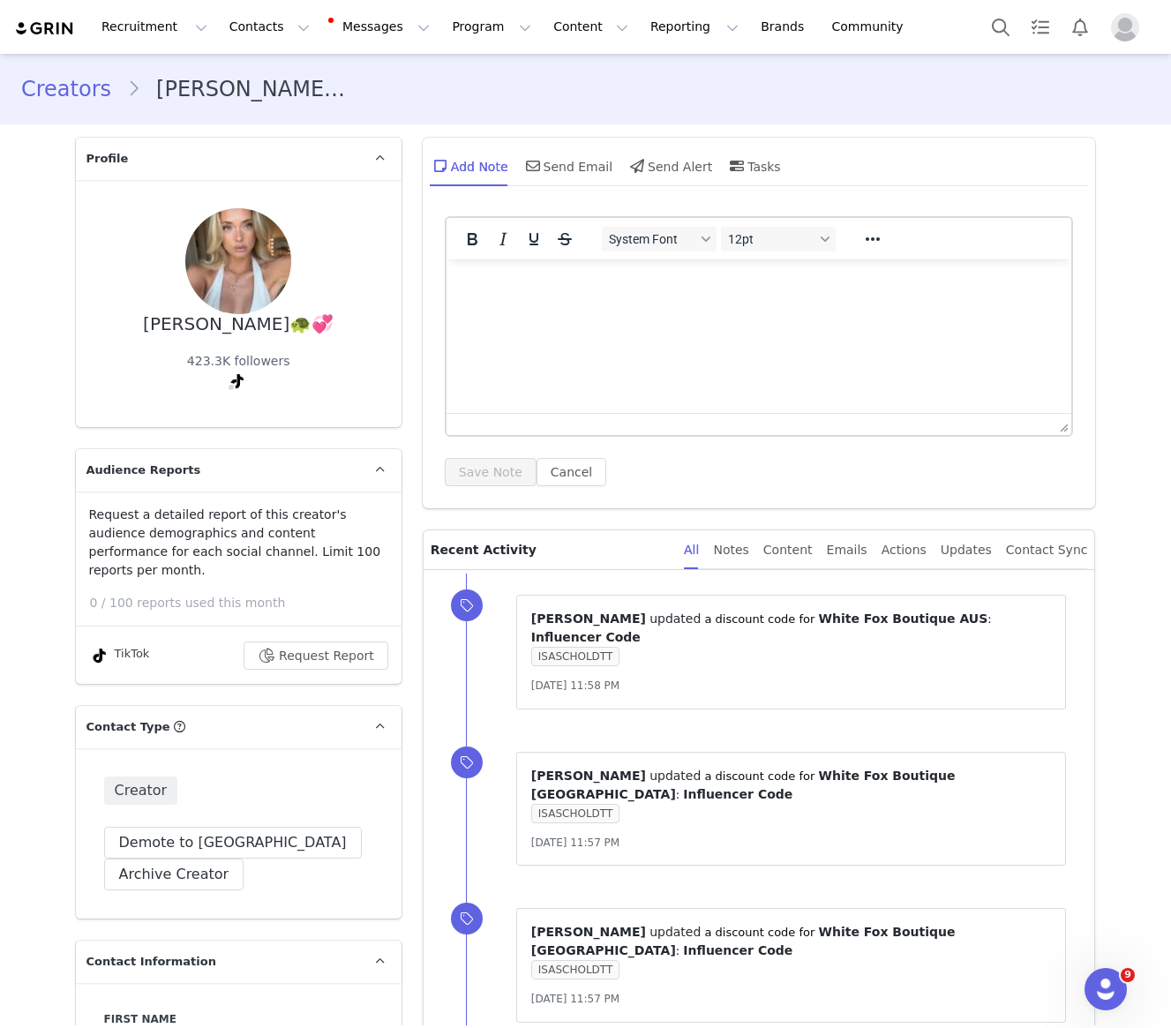
click at [228, 54] on section "Creators Isa Schöld🐢💞" at bounding box center [585, 89] width 1171 height 71
click at [228, 40] on button "Contacts Contacts" at bounding box center [270, 27] width 102 height 40
click at [237, 80] on p "Creators" at bounding box center [247, 78] width 53 height 19
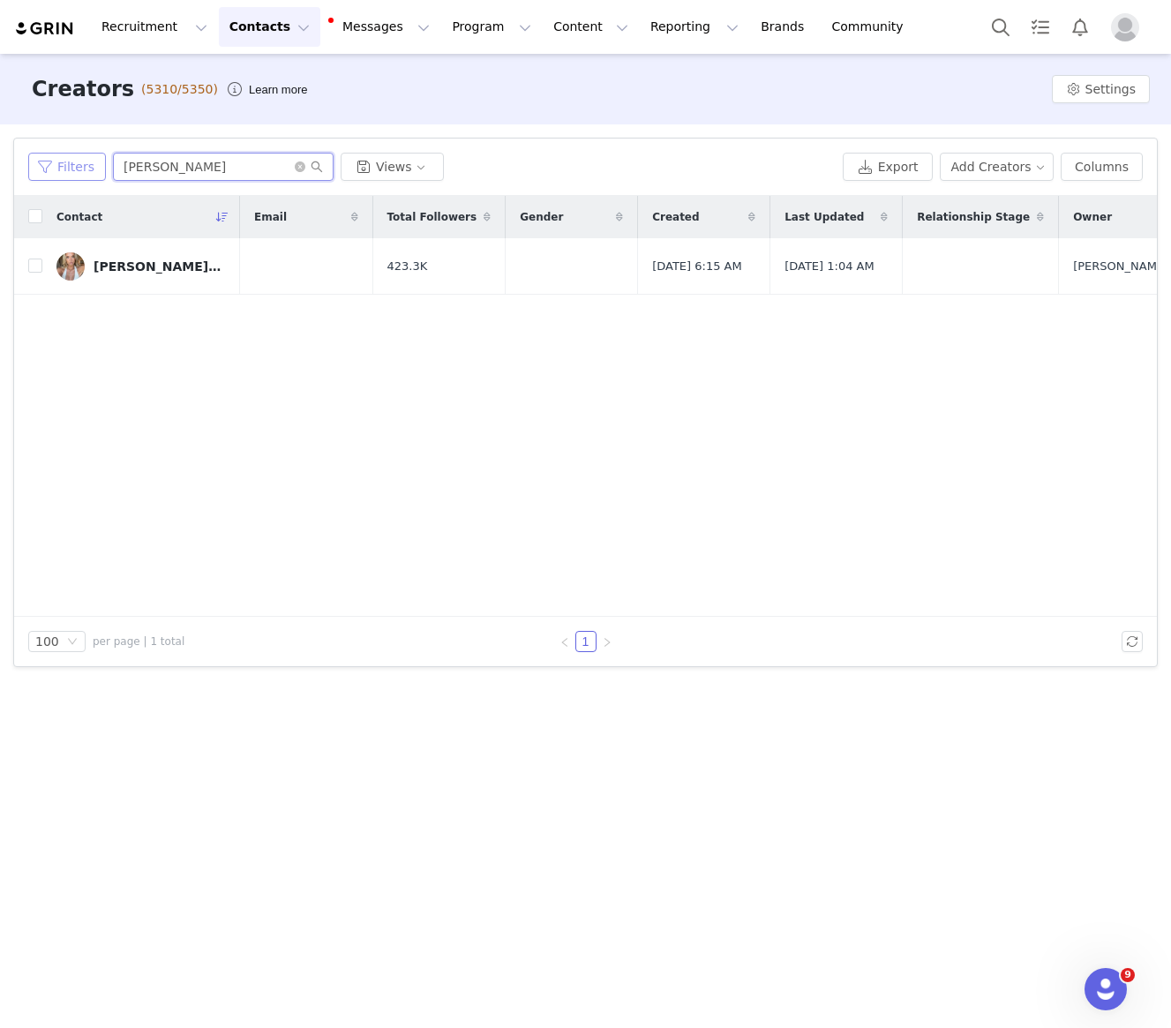
drag, startPoint x: 195, startPoint y: 168, endPoint x: 88, endPoint y: 163, distance: 106.9
click at [89, 163] on div "Filters isa schold Views" at bounding box center [432, 167] width 808 height 28
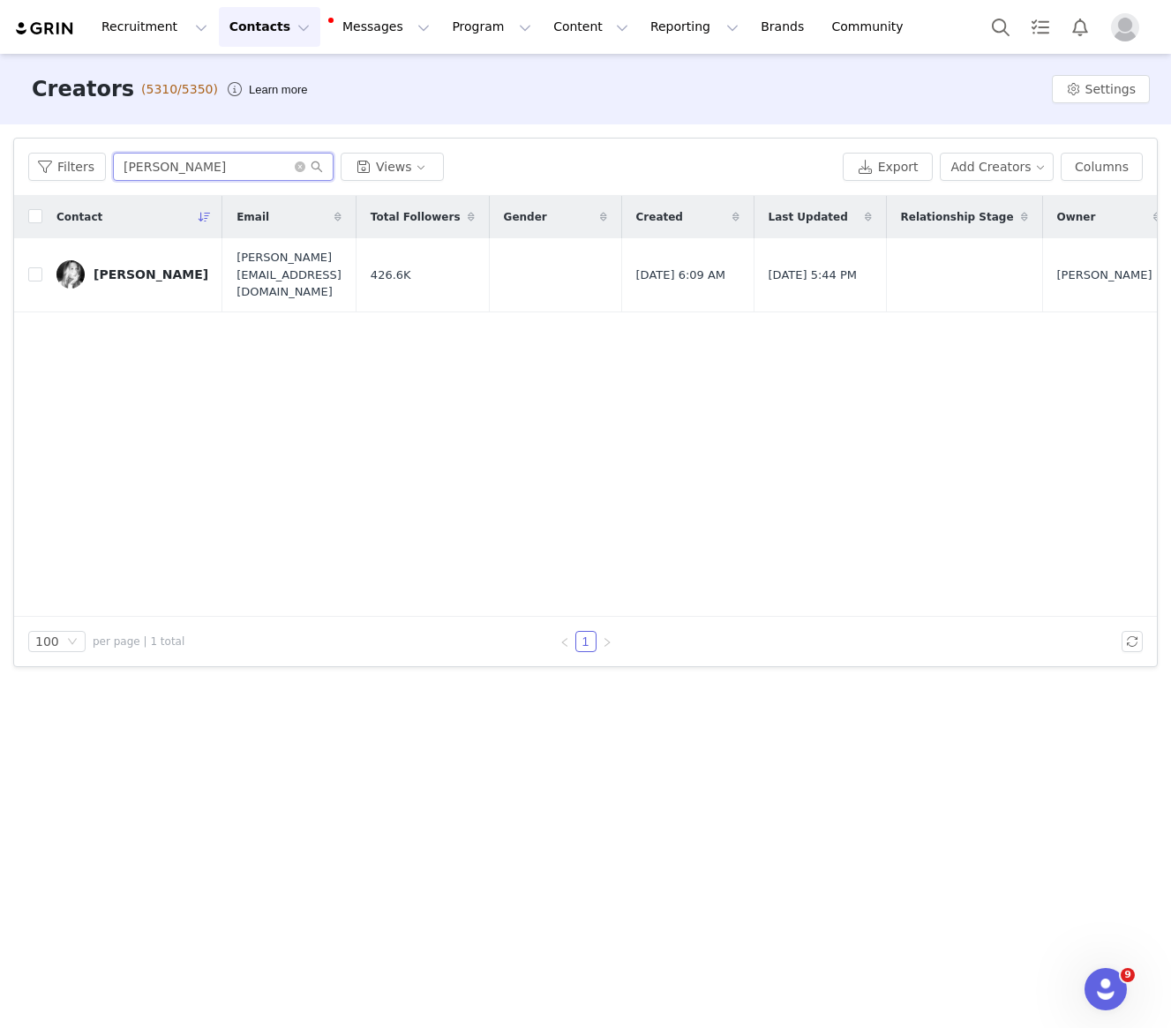
type input "molly eseland"
click at [127, 260] on link "Molly Eseland" at bounding box center [132, 274] width 152 height 28
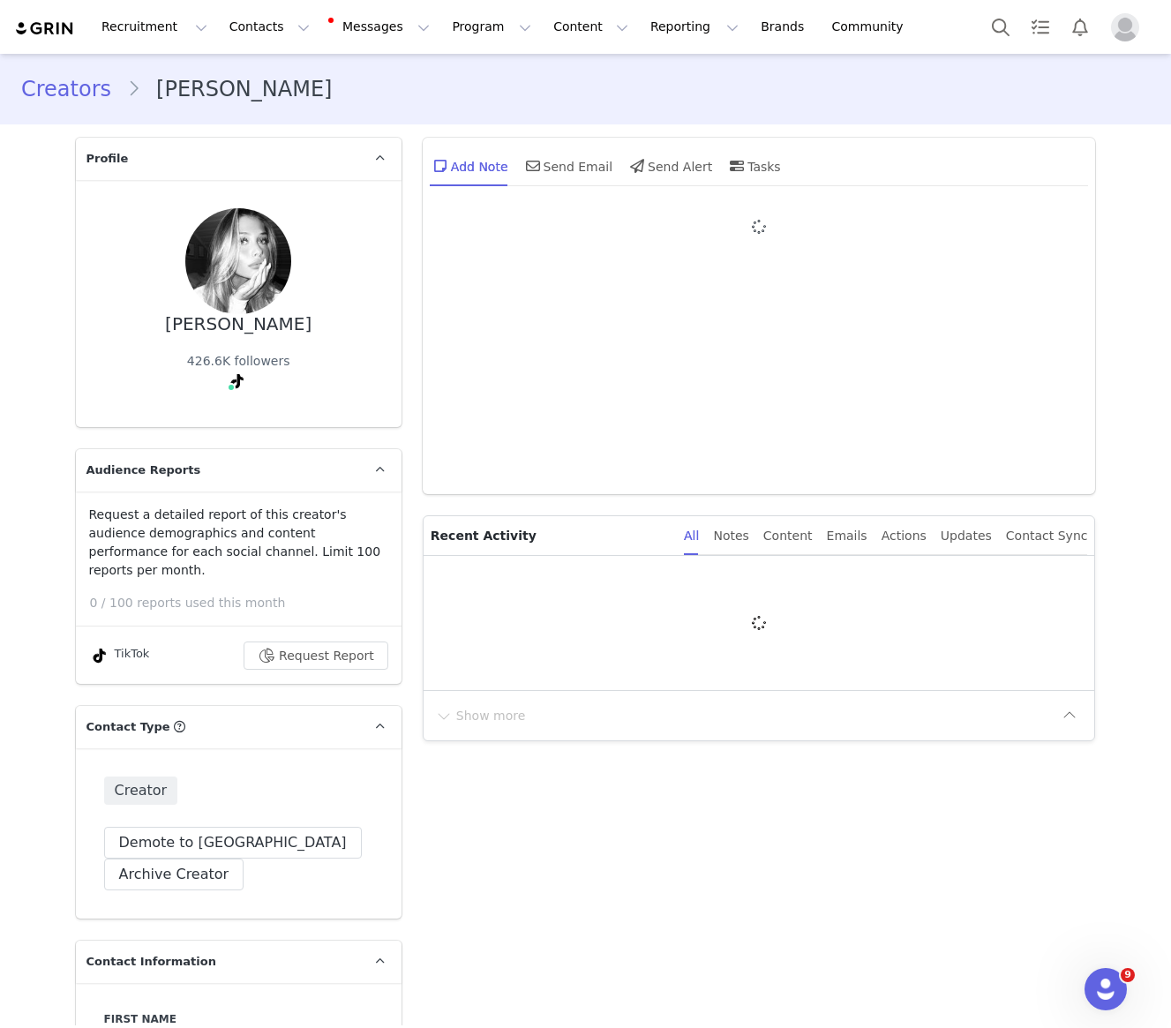
type input "+46 ([GEOGRAPHIC_DATA])"
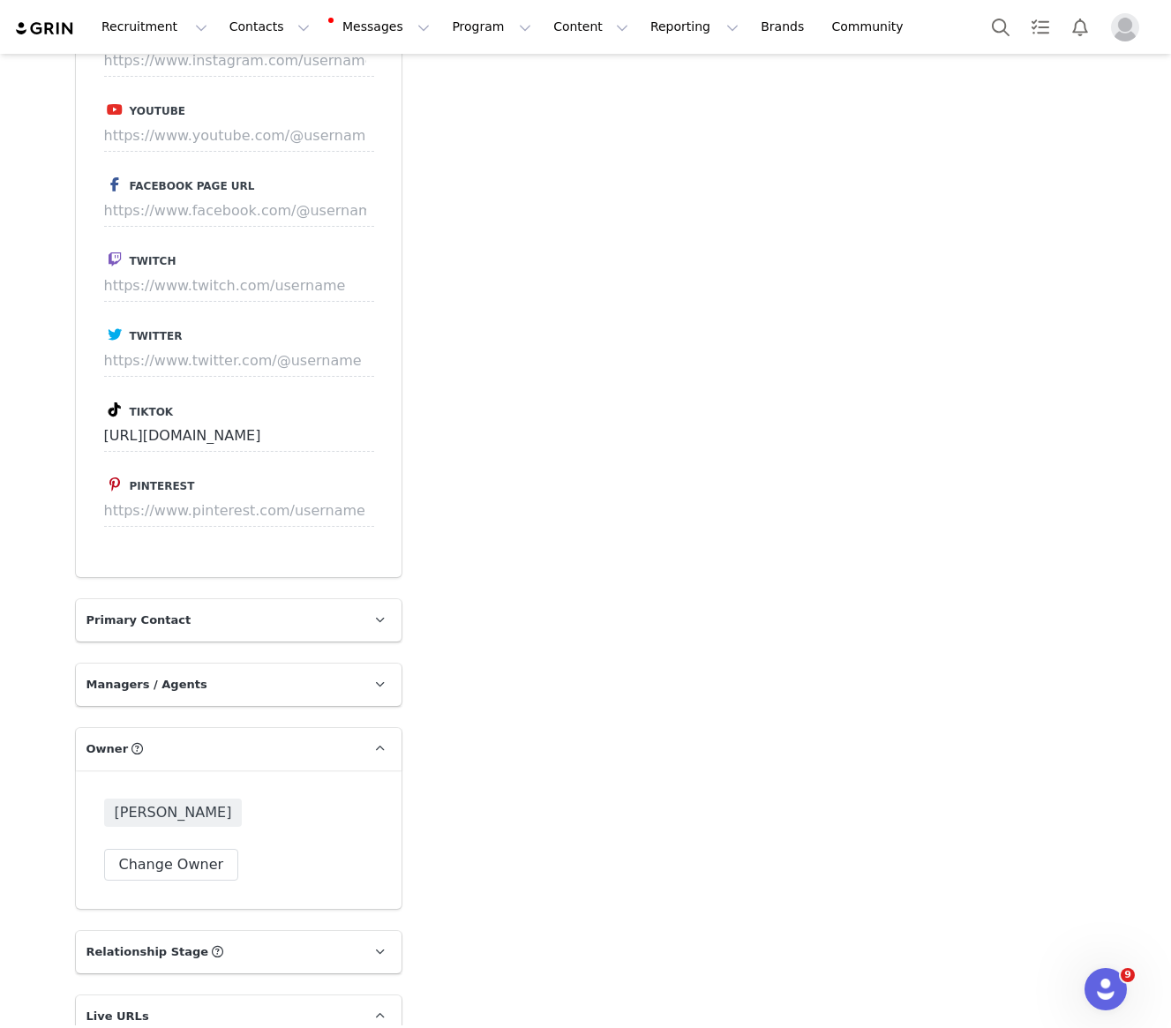
scroll to position [2069, 0]
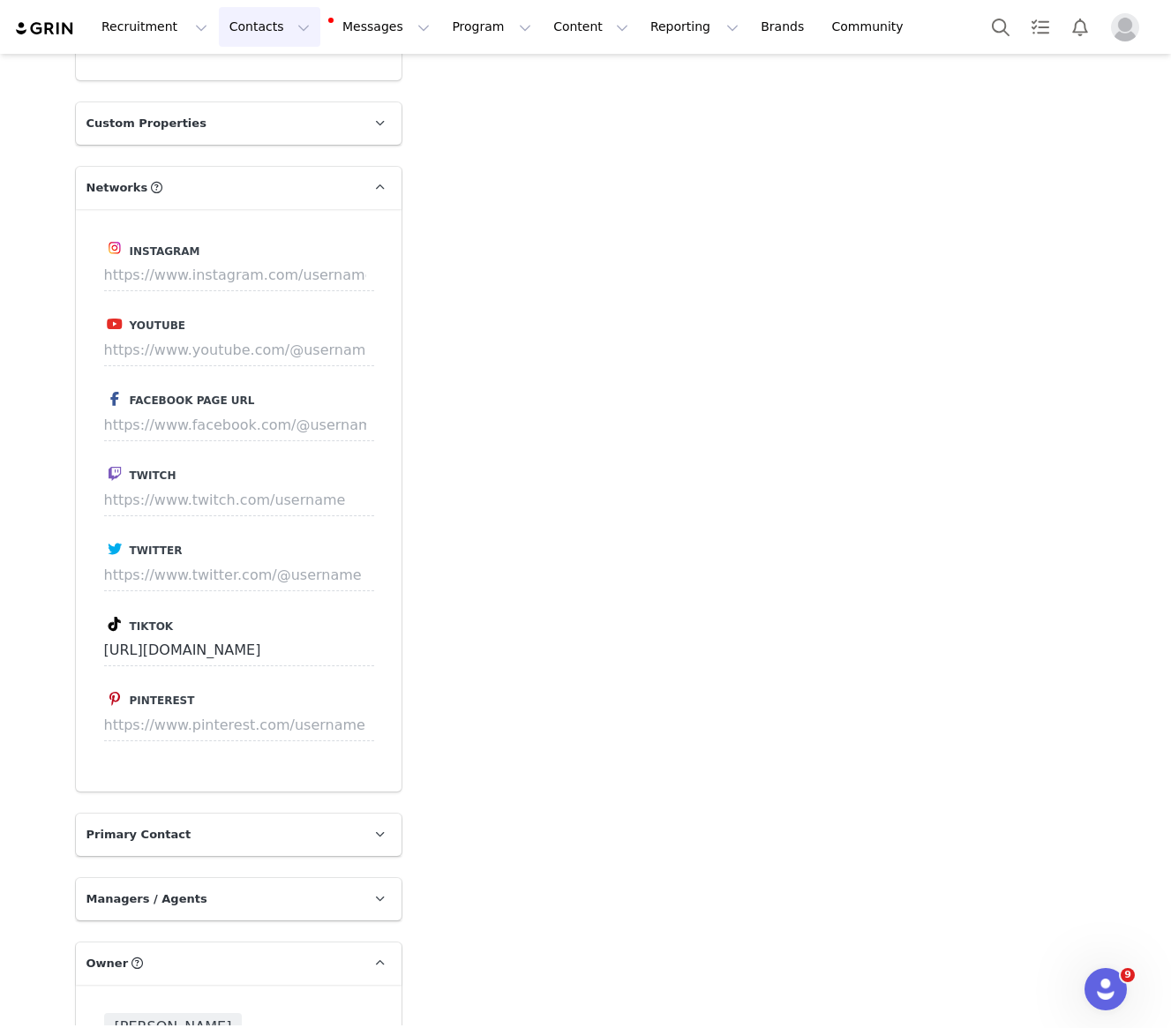
click at [242, 30] on button "Contacts Contacts" at bounding box center [270, 27] width 102 height 40
click at [244, 79] on p "Creators" at bounding box center [247, 78] width 53 height 19
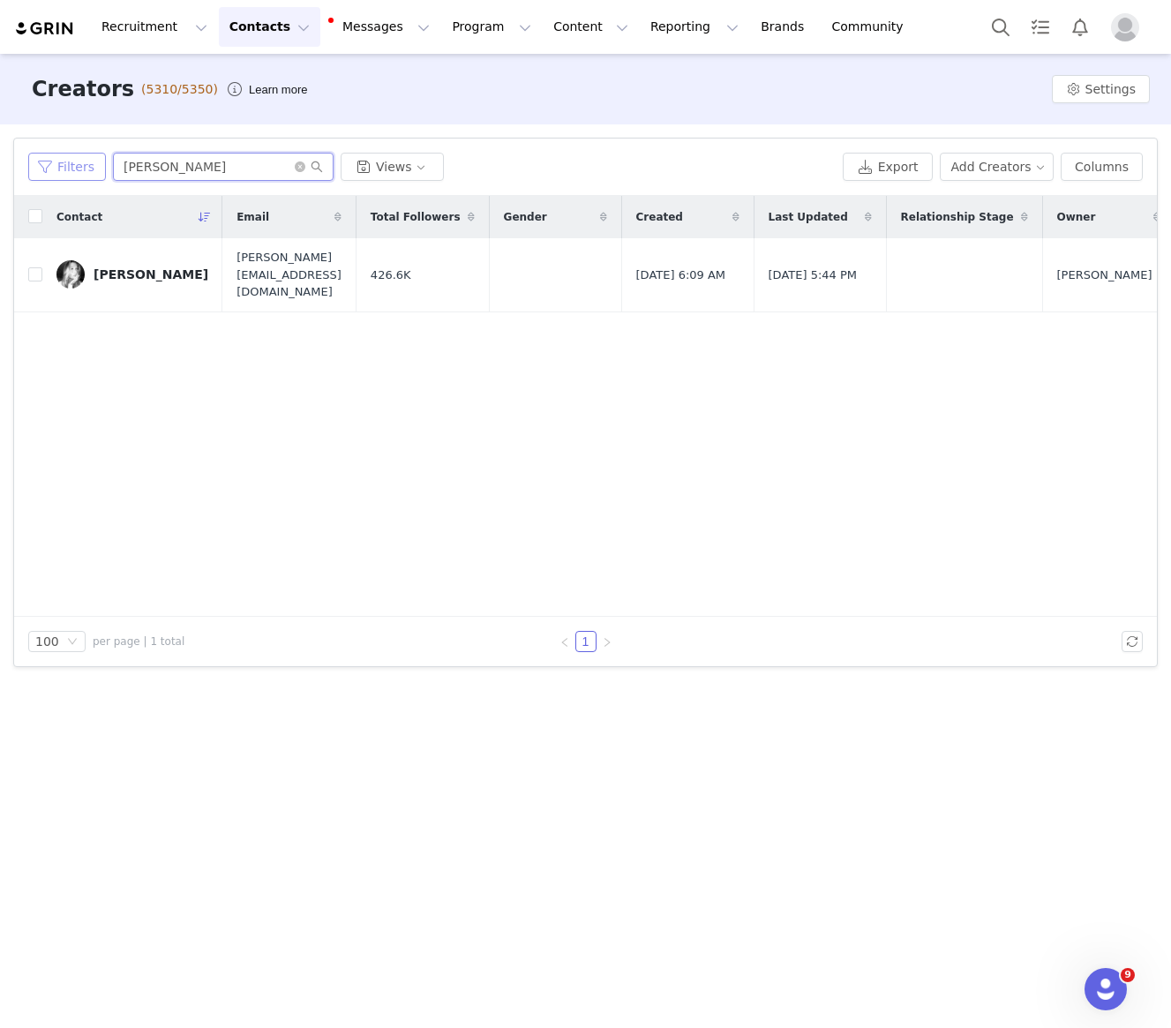
drag, startPoint x: 217, startPoint y: 170, endPoint x: 30, endPoint y: 164, distance: 187.2
click at [30, 164] on div "Filters molly eseland Views" at bounding box center [432, 167] width 808 height 28
type input "Amelie kaufeisen"
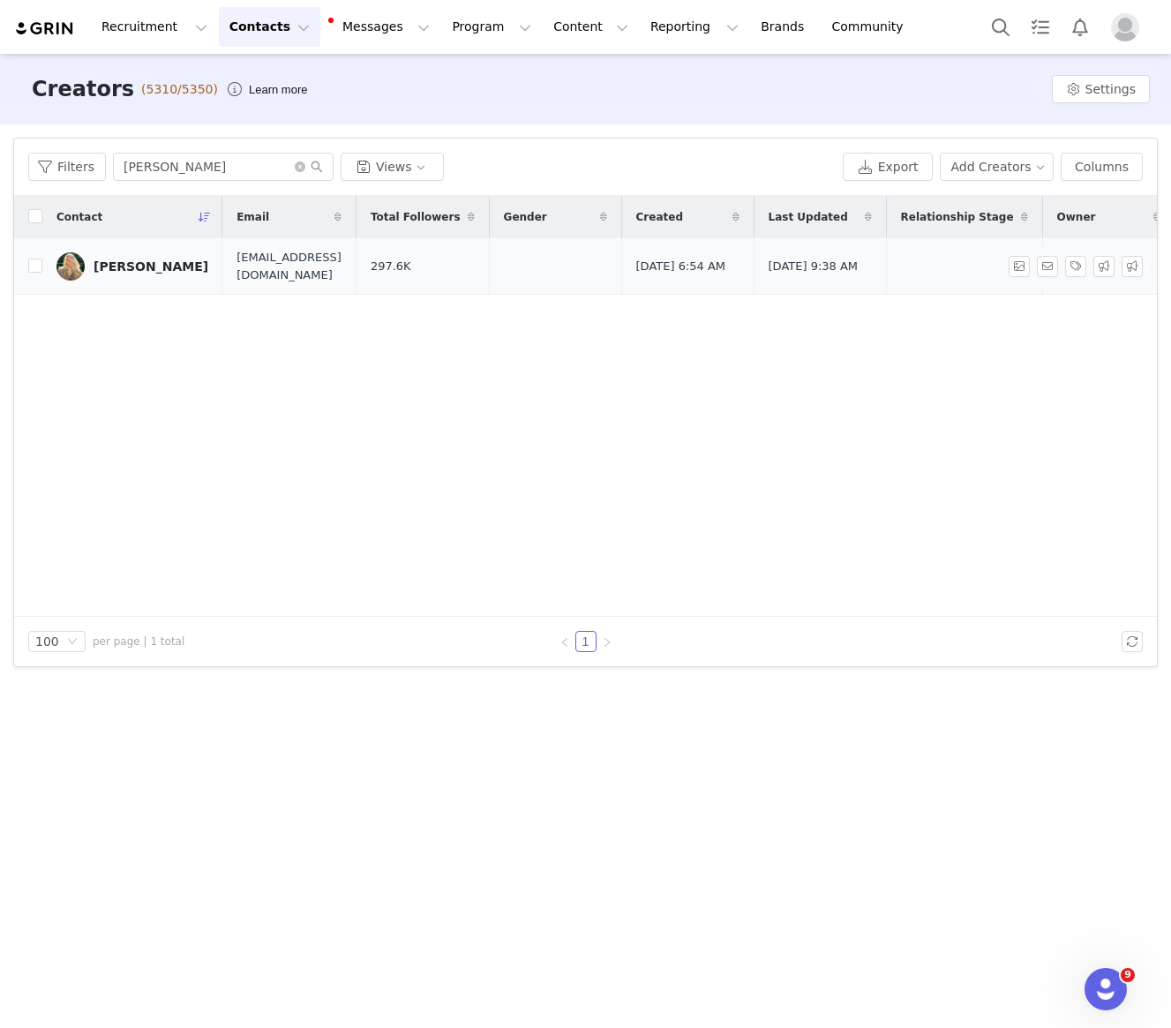
click at [168, 260] on div "AMELIE KAUFEISEN" at bounding box center [151, 266] width 115 height 14
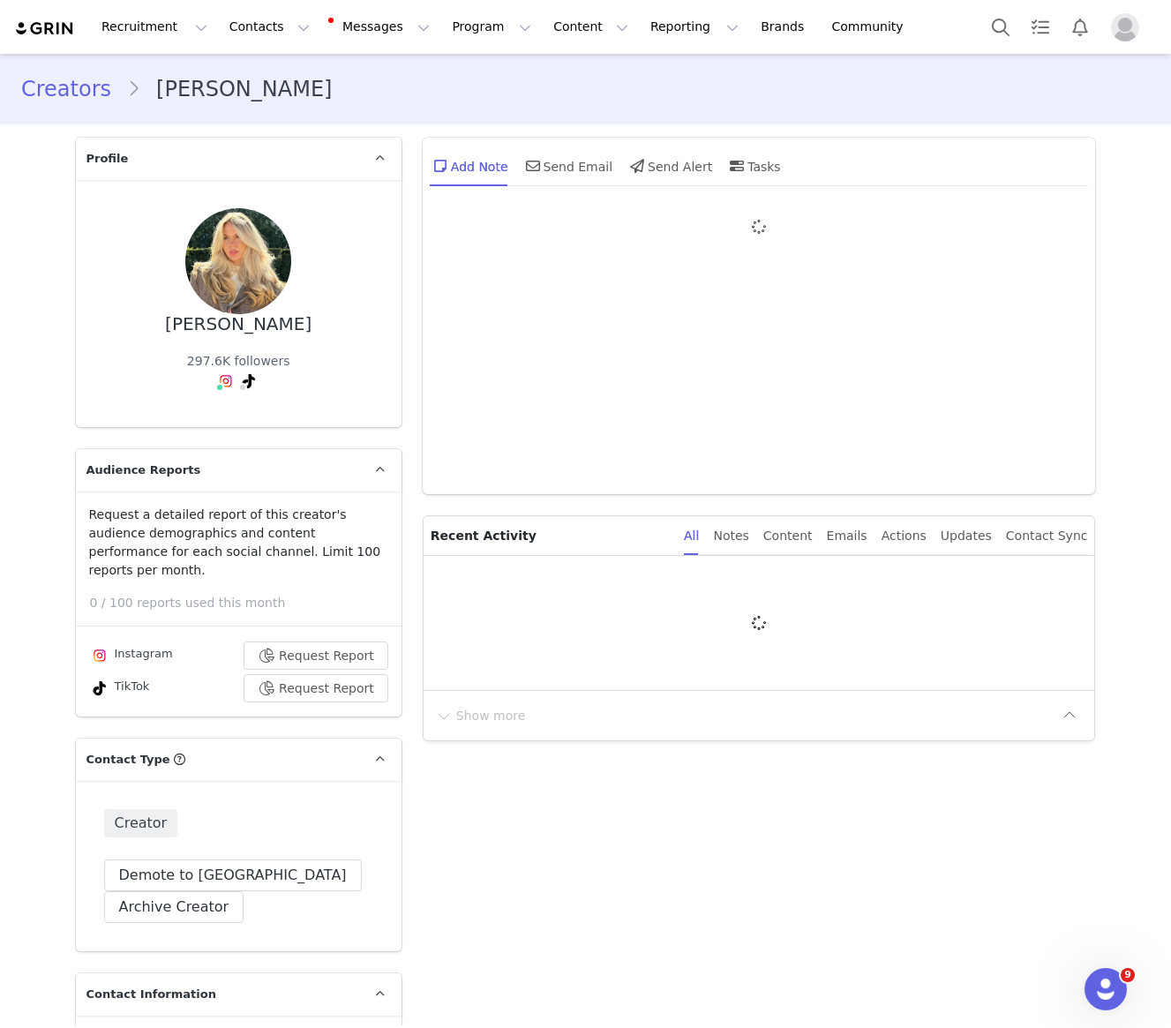
type input "+49 ([GEOGRAPHIC_DATA])"
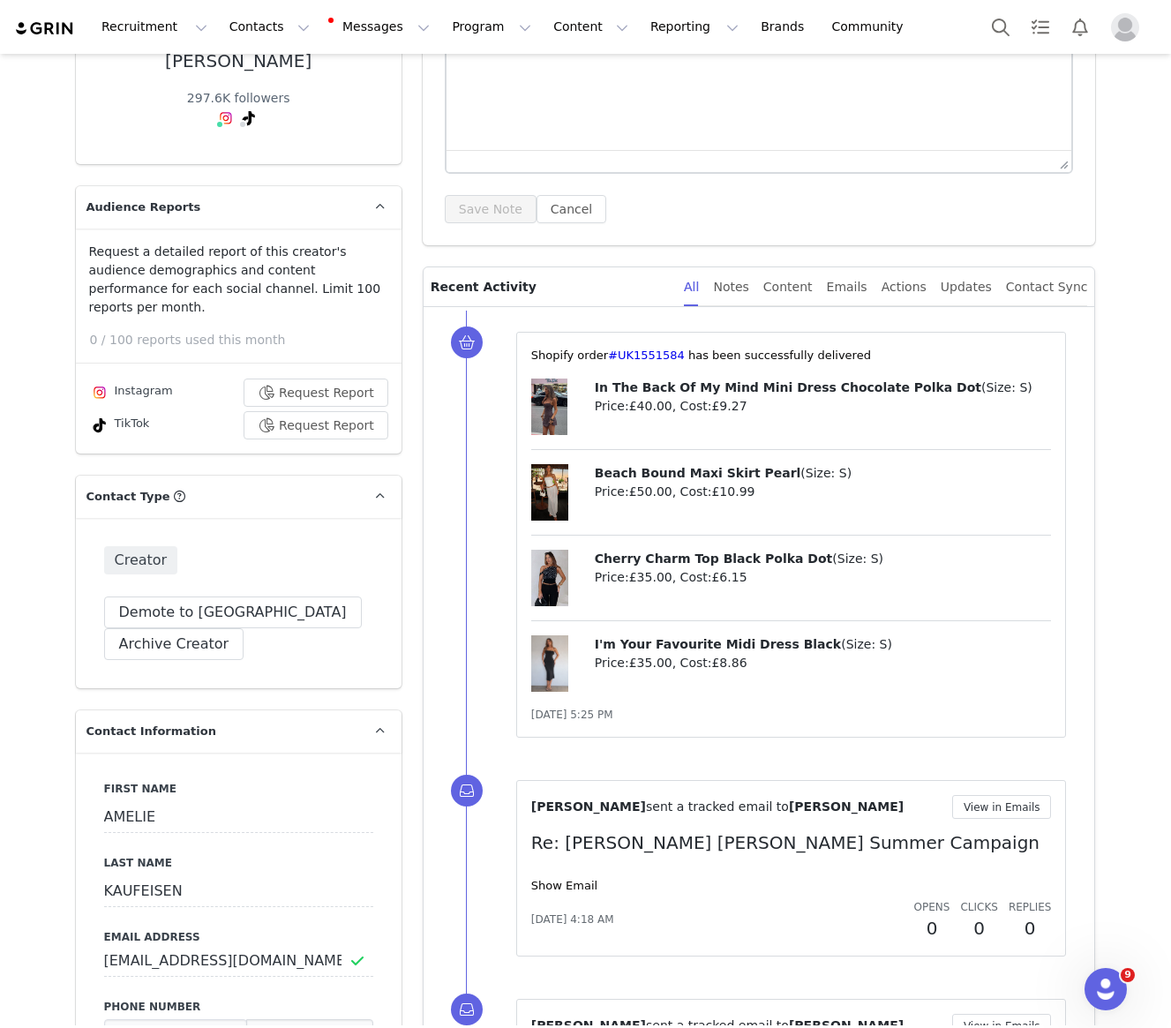
scroll to position [140, 0]
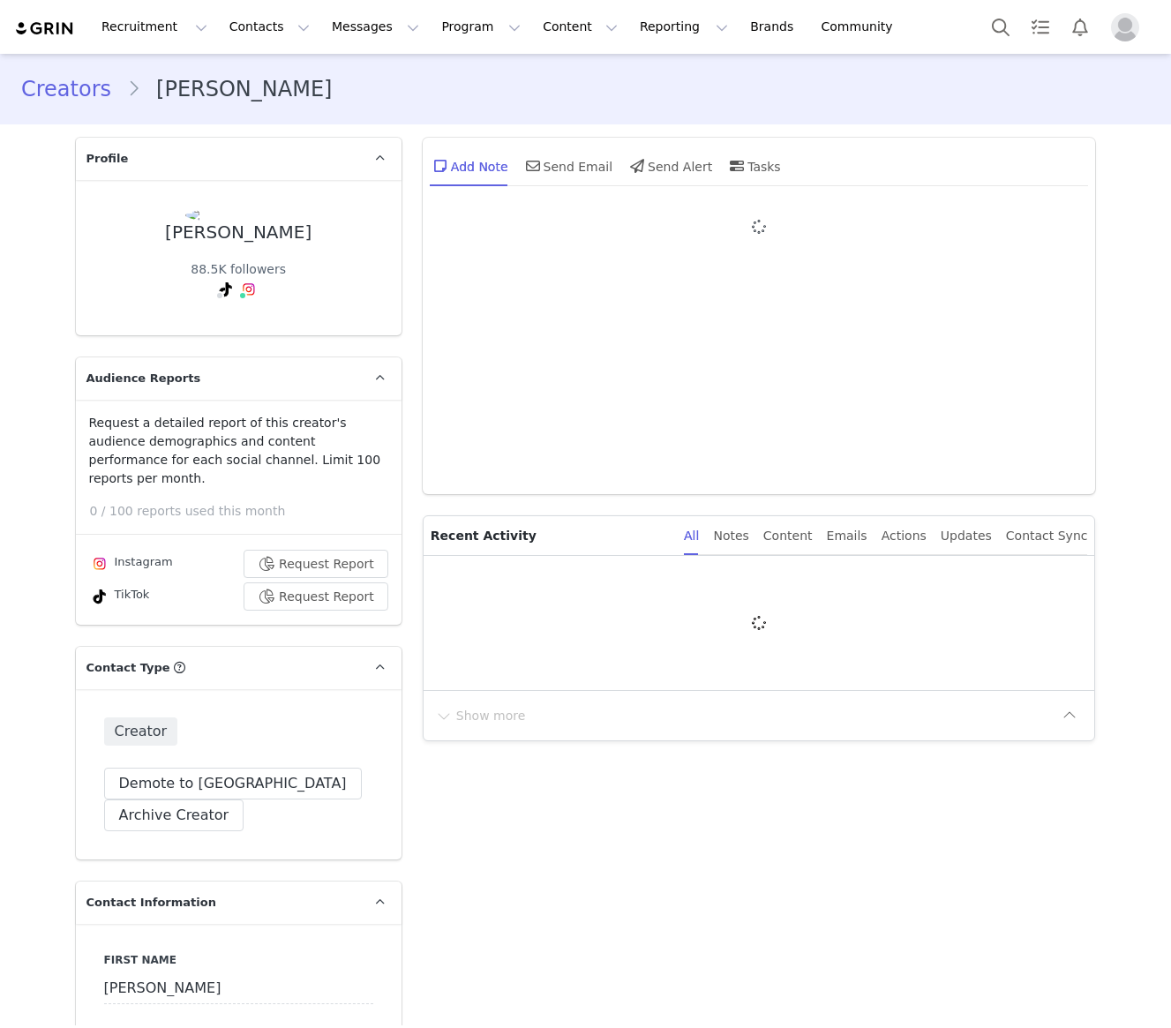
type input "+44 ([GEOGRAPHIC_DATA])"
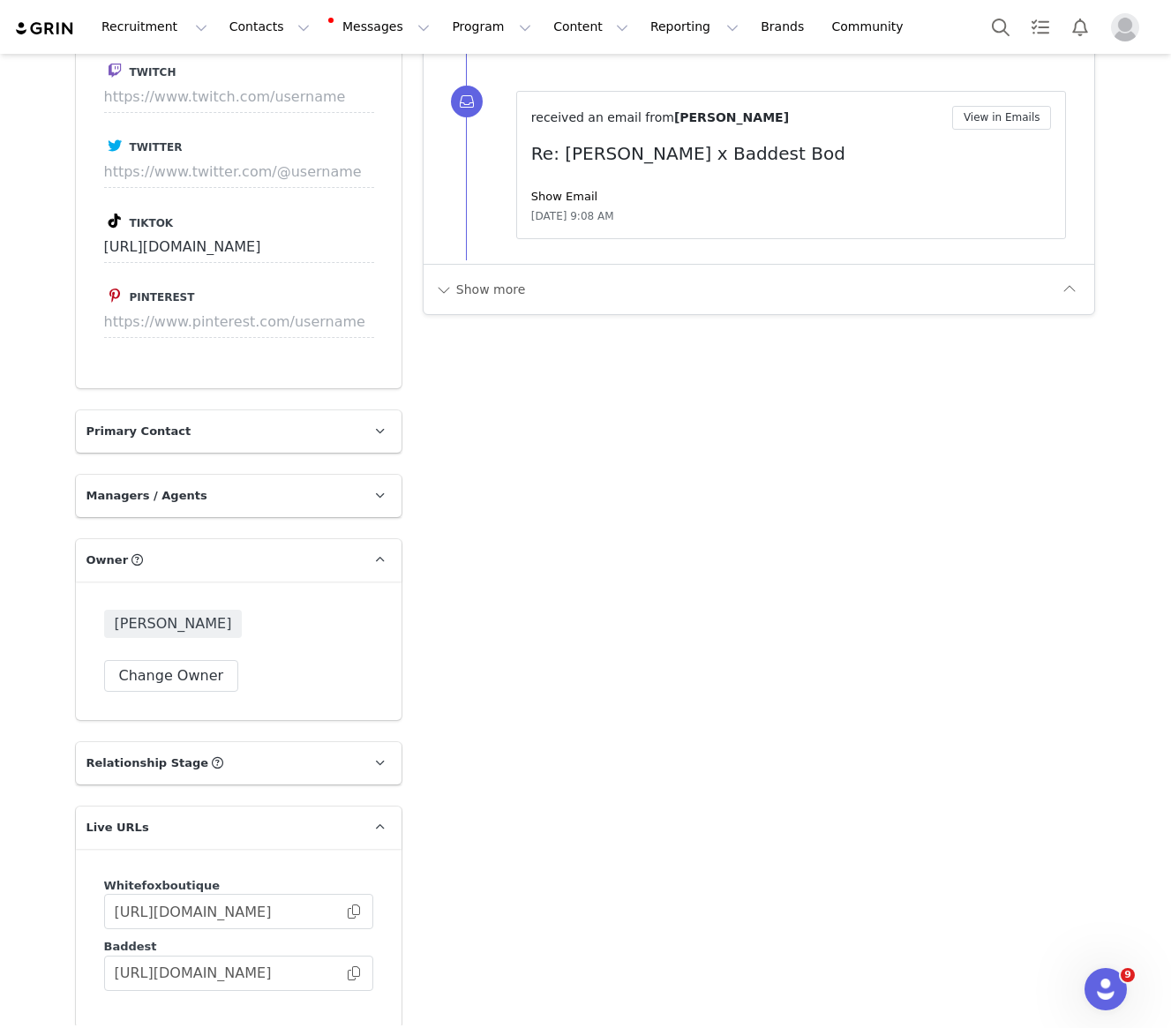
scroll to position [2540, 0]
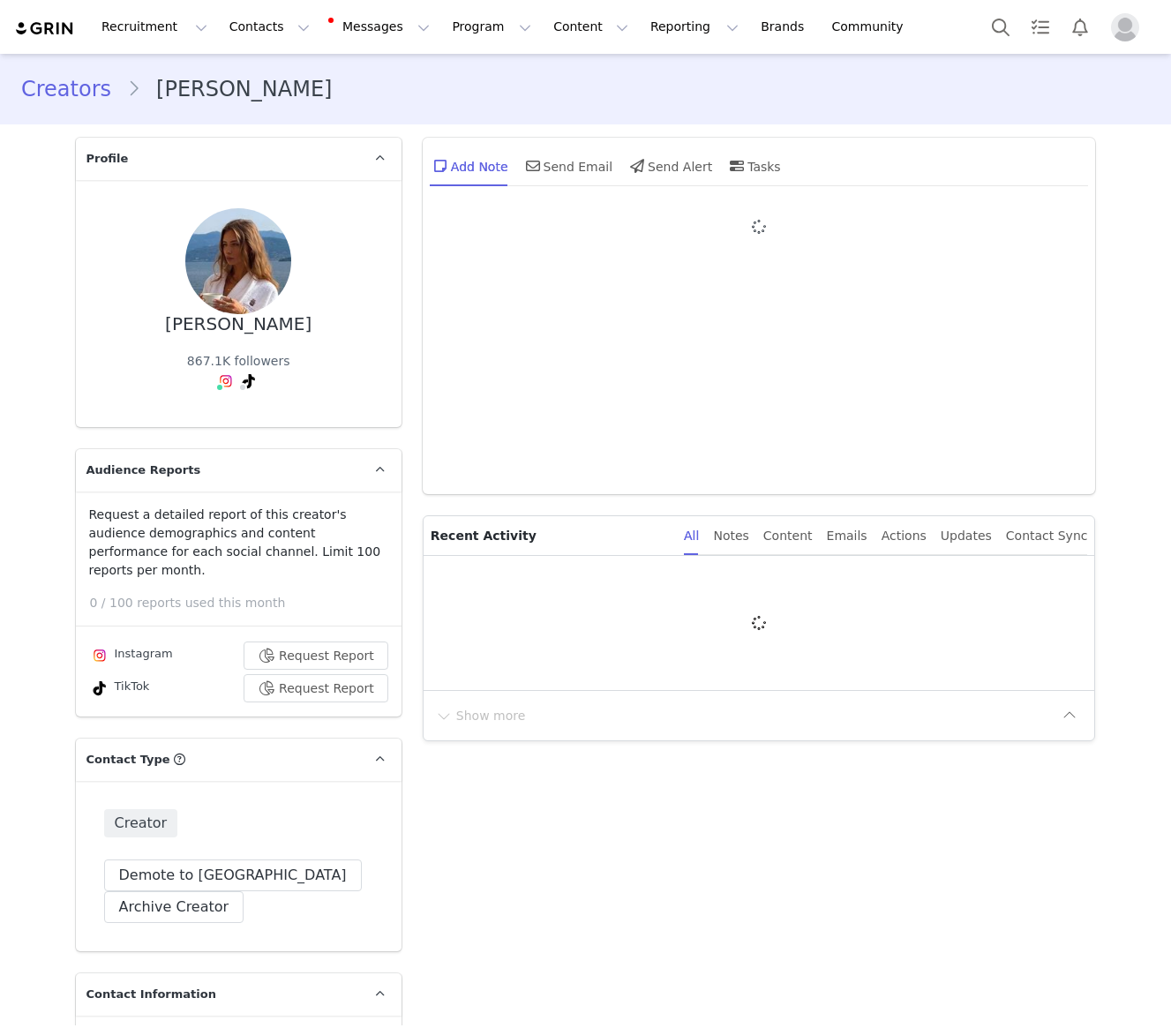
type input "+45 (Denmark)"
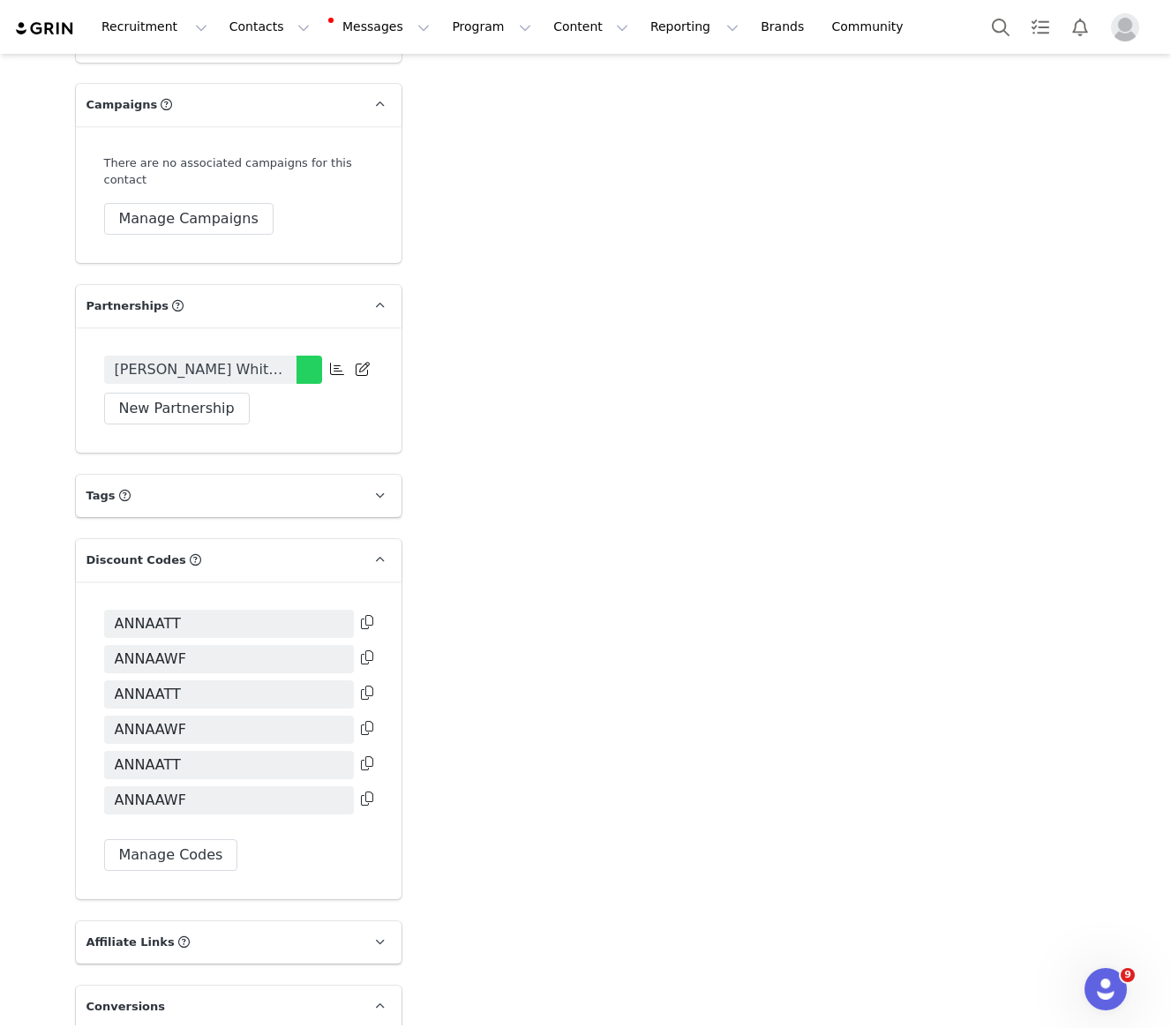
scroll to position [3695, 0]
